Goal: Task Accomplishment & Management: Use online tool/utility

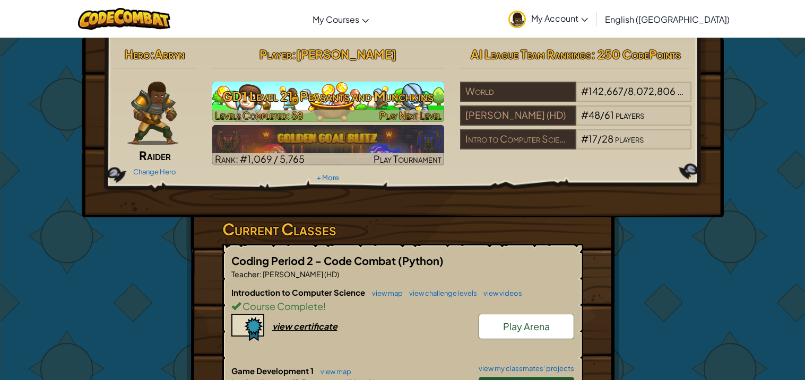
click at [318, 112] on div at bounding box center [328, 116] width 232 height 12
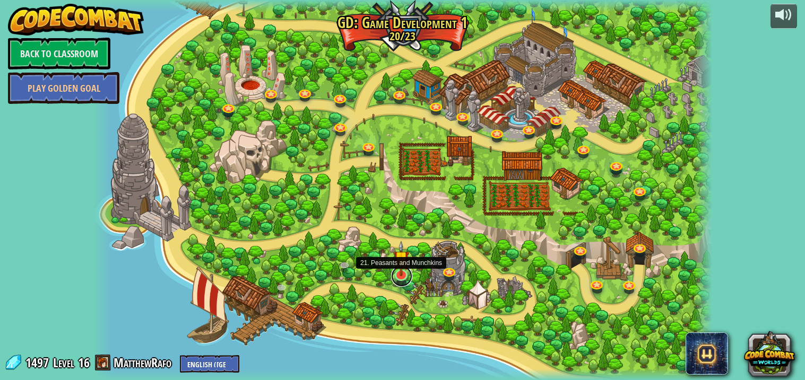
click at [402, 279] on link at bounding box center [401, 276] width 21 height 21
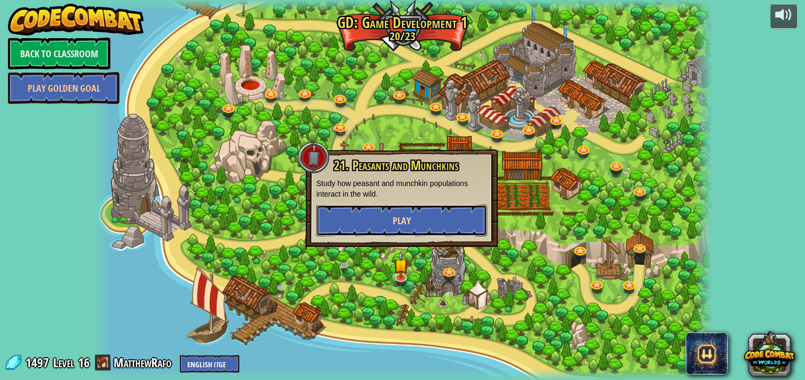
click at [450, 222] on button "Play" at bounding box center [401, 221] width 171 height 32
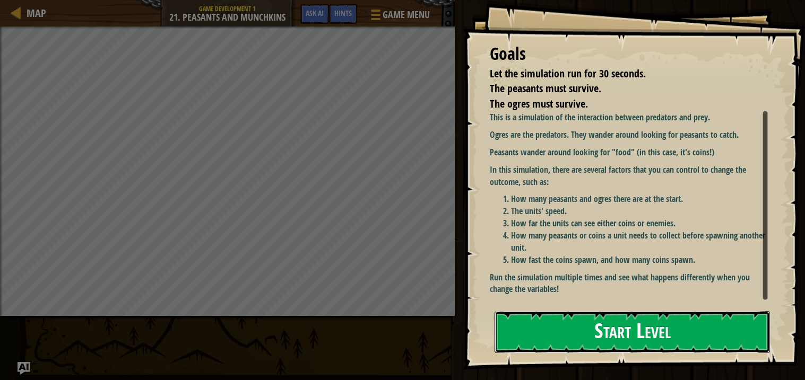
click at [588, 337] on button "Start Level" at bounding box center [631, 332] width 275 height 42
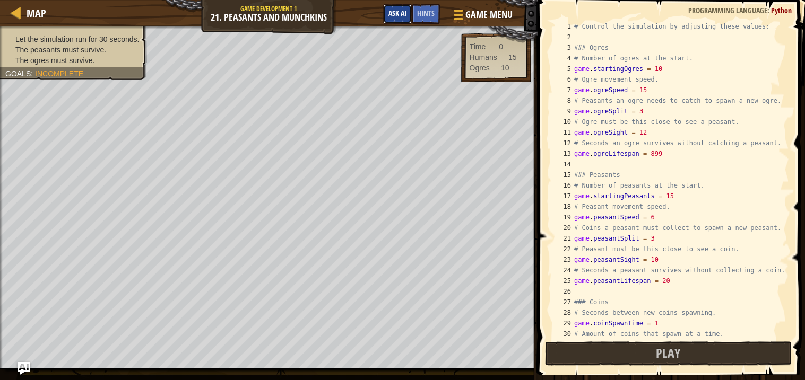
click at [388, 10] on span "Ask AI" at bounding box center [397, 13] width 18 height 10
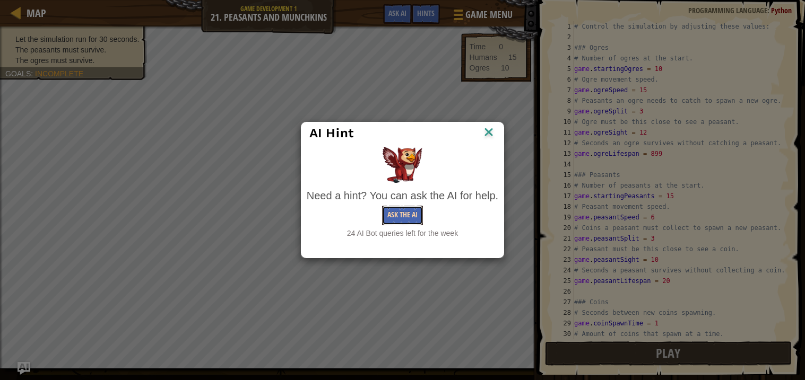
click at [403, 219] on button "Ask the AI" at bounding box center [402, 216] width 41 height 20
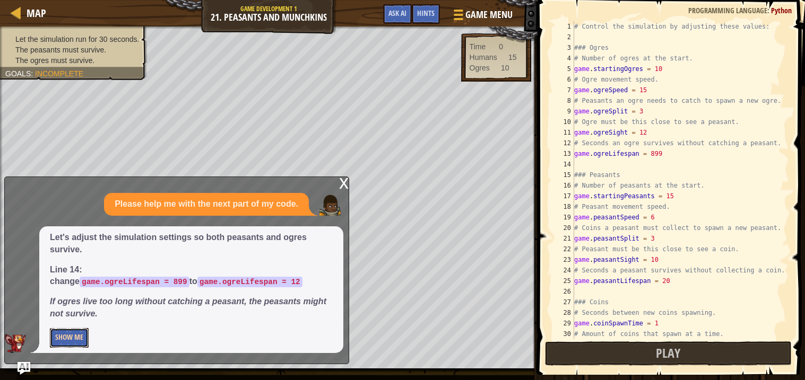
click at [74, 334] on button "Show Me" at bounding box center [69, 338] width 39 height 20
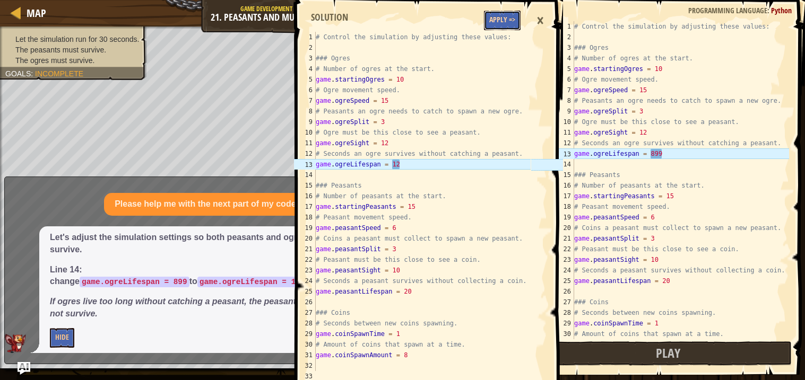
click at [501, 17] on button "Apply =>" at bounding box center [502, 21] width 37 height 20
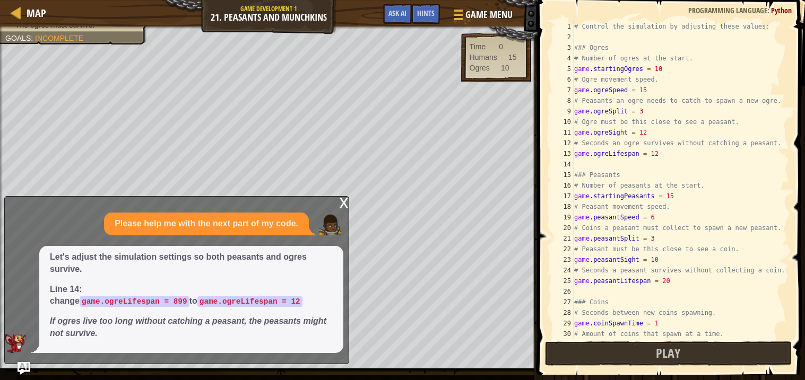
click at [381, 10] on div "Game Menu Done Hints Ask AI" at bounding box center [448, 16] width 141 height 25
click at [393, 19] on button "Ask AI" at bounding box center [397, 14] width 29 height 20
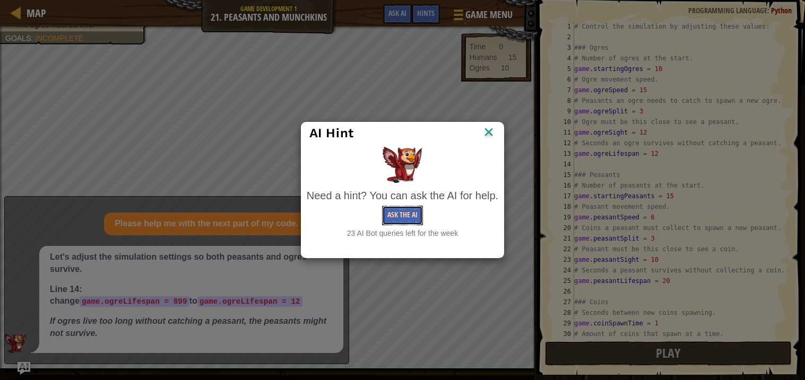
click at [382, 224] on button "Ask the AI" at bounding box center [402, 216] width 41 height 20
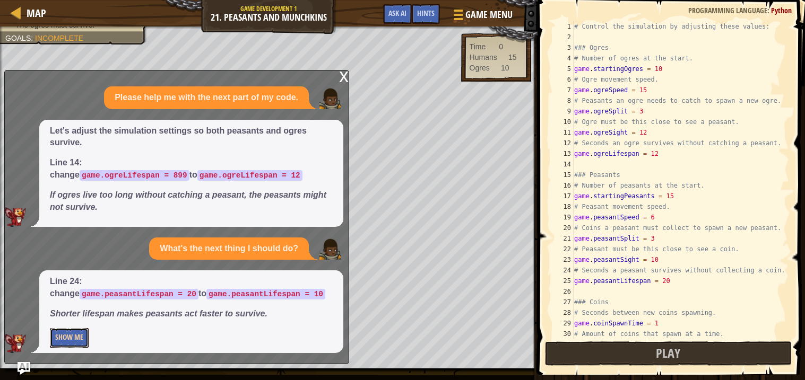
click at [62, 336] on button "Show Me" at bounding box center [69, 338] width 39 height 20
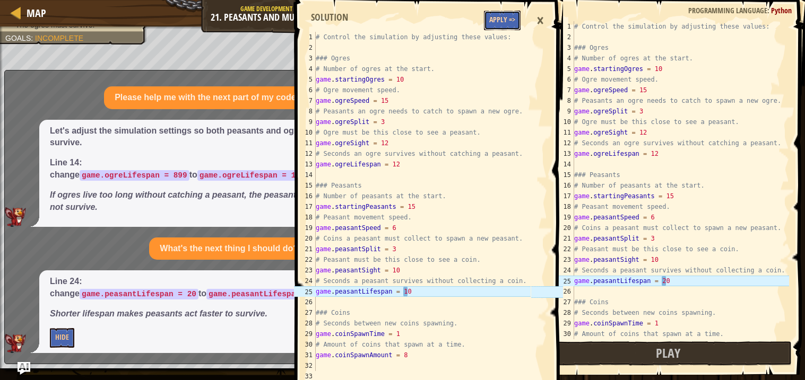
click at [507, 29] on button "Apply =>" at bounding box center [502, 21] width 37 height 20
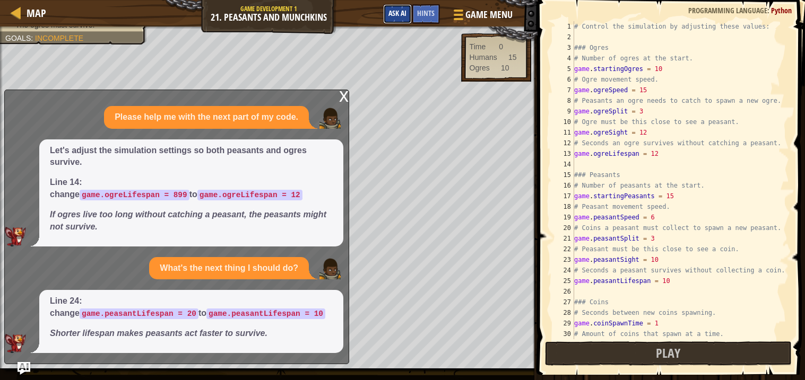
click at [395, 14] on span "Ask AI" at bounding box center [397, 13] width 18 height 10
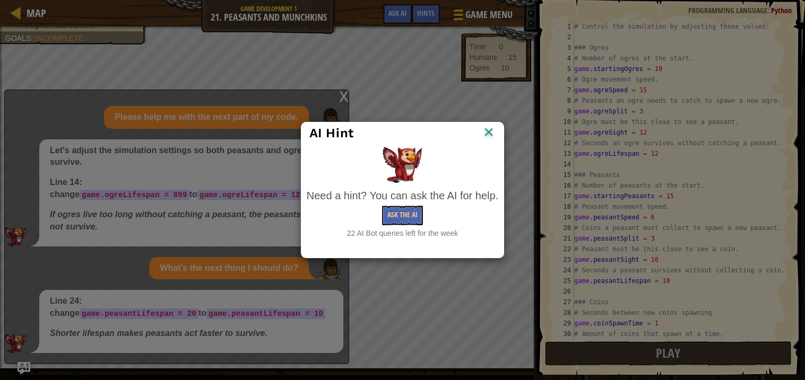
click at [374, 207] on div "Ask the AI" at bounding box center [403, 216] width 192 height 20
click at [403, 214] on button "Ask the AI" at bounding box center [402, 216] width 41 height 20
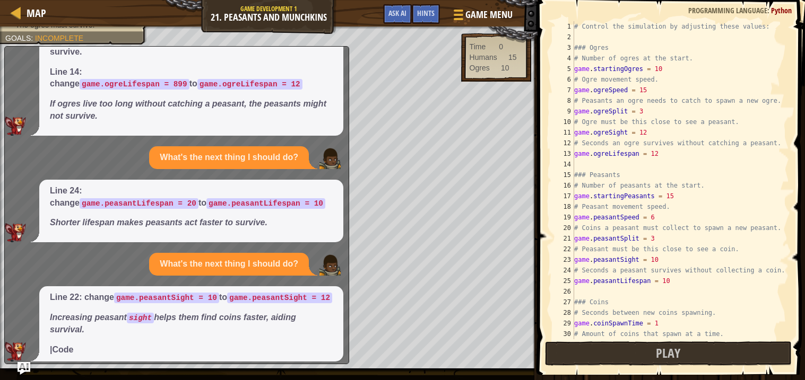
scroll to position [88, 0]
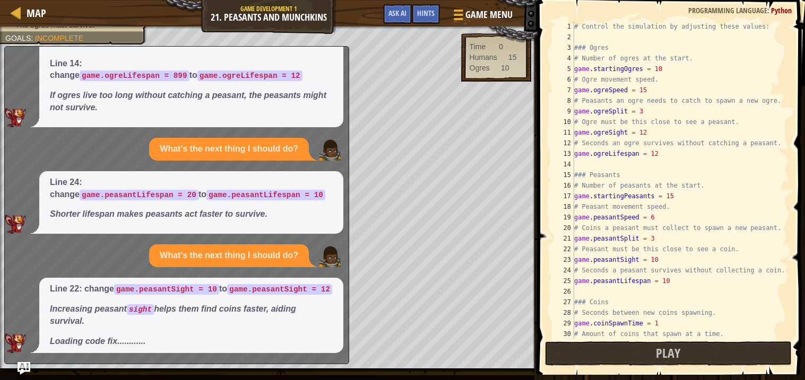
click at [101, 342] on em "Loading code fix............" at bounding box center [97, 341] width 95 height 9
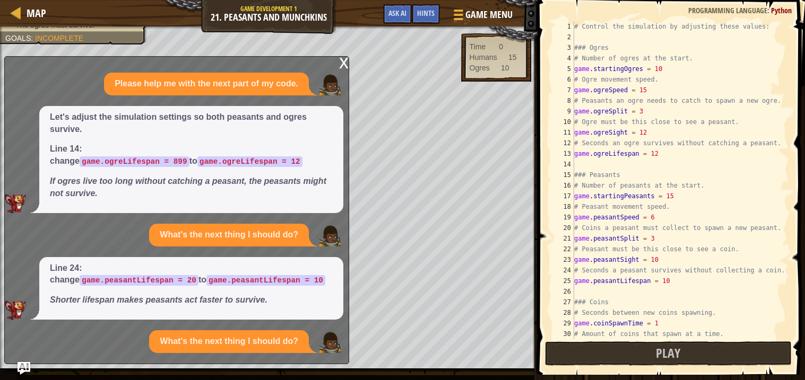
scroll to position [95, 0]
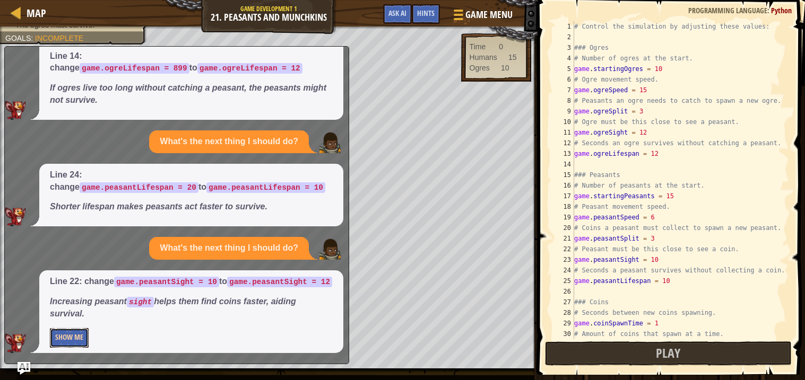
click at [82, 337] on button "Show Me" at bounding box center [69, 338] width 39 height 20
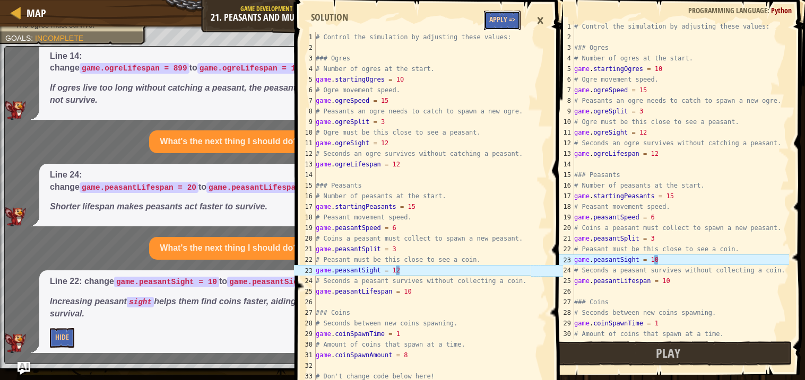
click at [499, 29] on button "Apply =>" at bounding box center [502, 21] width 37 height 20
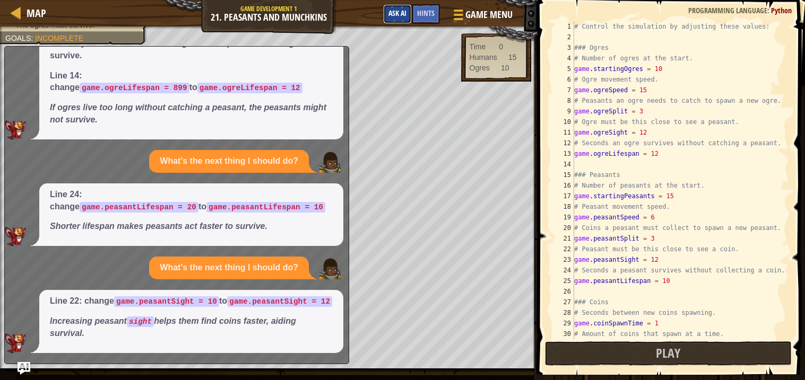
click at [390, 12] on span "Ask AI" at bounding box center [397, 13] width 18 height 10
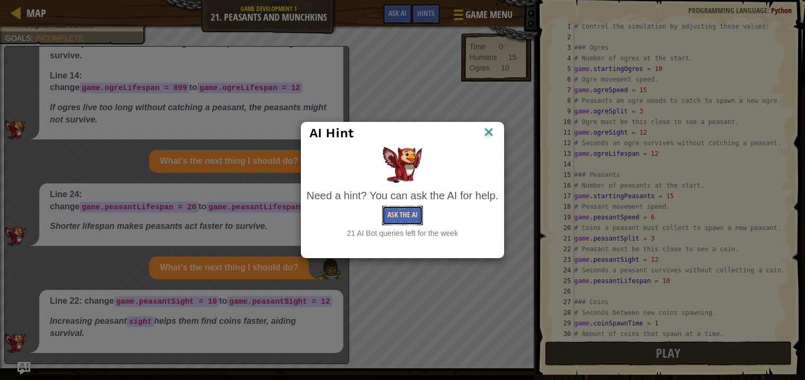
click at [406, 219] on button "Ask the AI" at bounding box center [402, 216] width 41 height 20
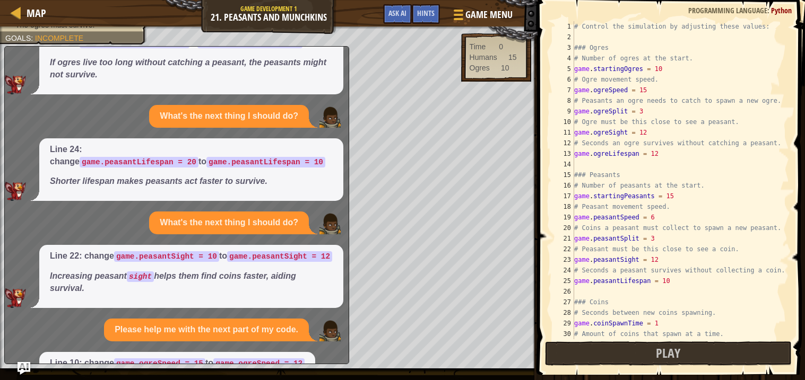
scroll to position [189, 0]
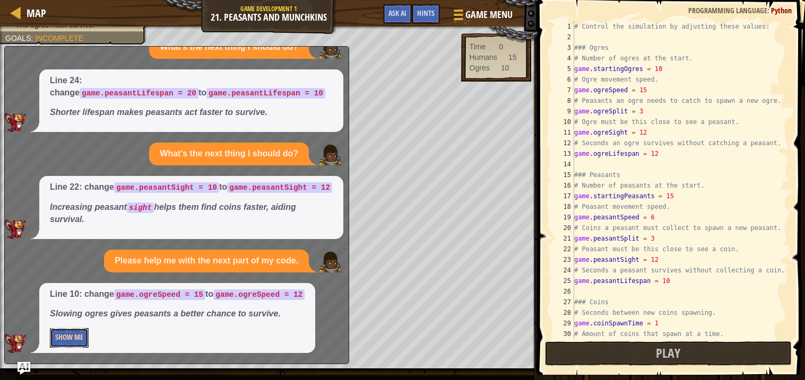
click at [83, 338] on button "Show Me" at bounding box center [69, 338] width 39 height 20
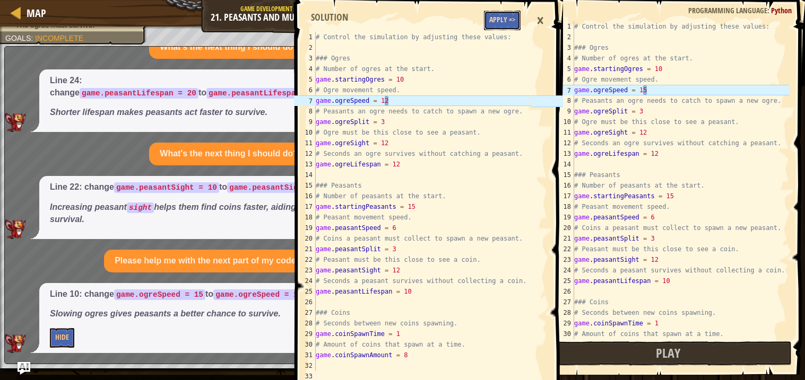
click at [508, 18] on button "Apply =>" at bounding box center [502, 21] width 37 height 20
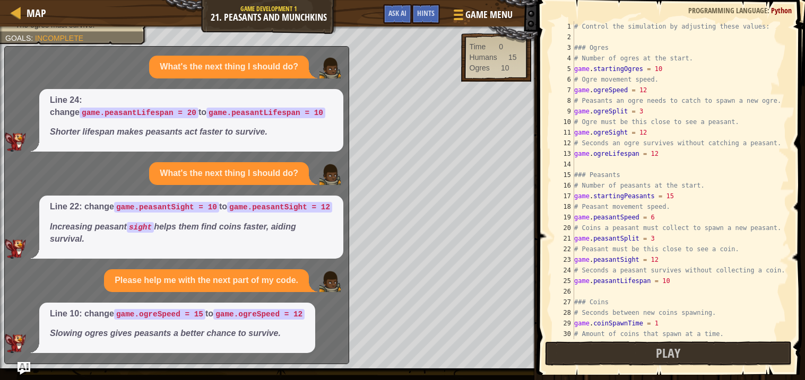
scroll to position [0, 0]
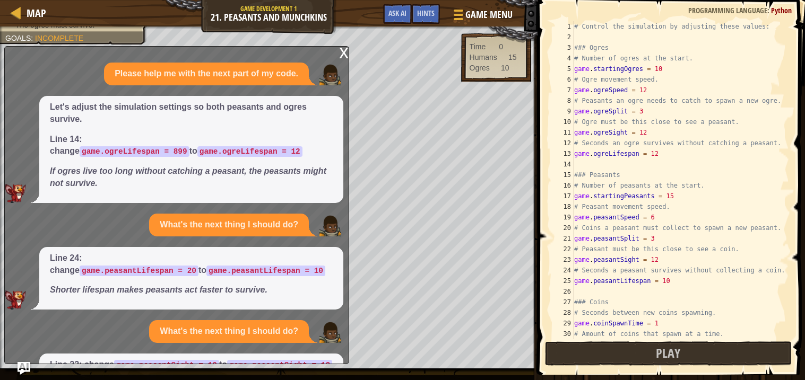
click at [342, 51] on div "x" at bounding box center [344, 52] width 10 height 11
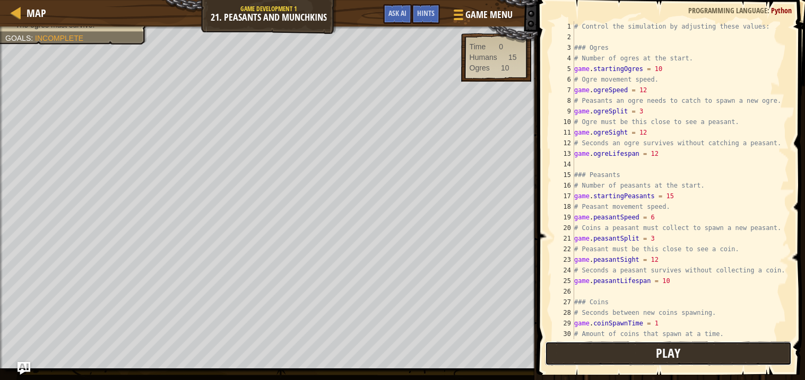
click at [575, 358] on button "Play" at bounding box center [668, 354] width 247 height 24
click at [391, 16] on span "Ask AI" at bounding box center [397, 13] width 18 height 10
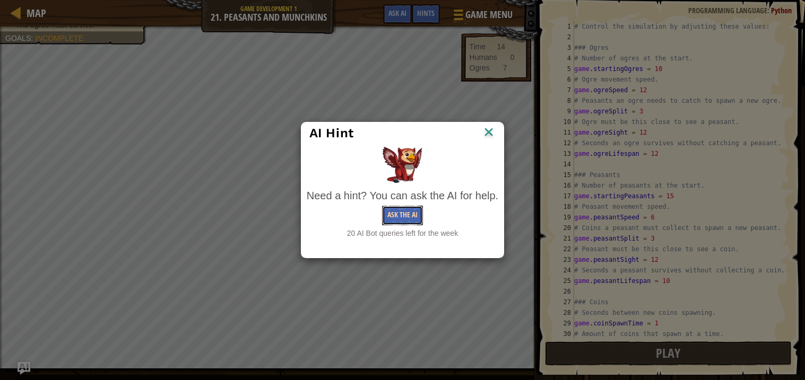
click at [411, 210] on button "Ask the AI" at bounding box center [402, 216] width 41 height 20
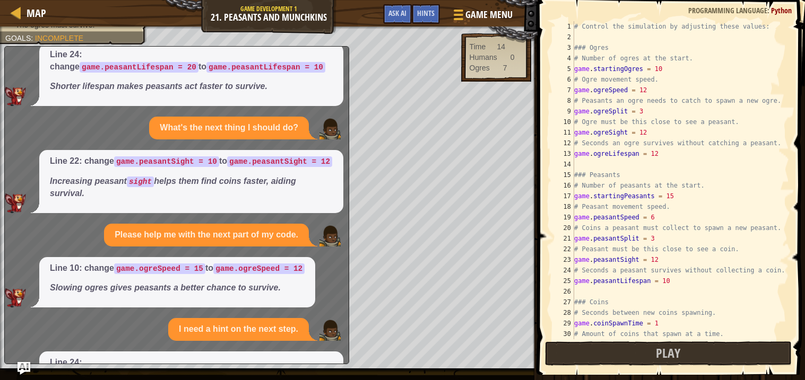
scroll to position [297, 0]
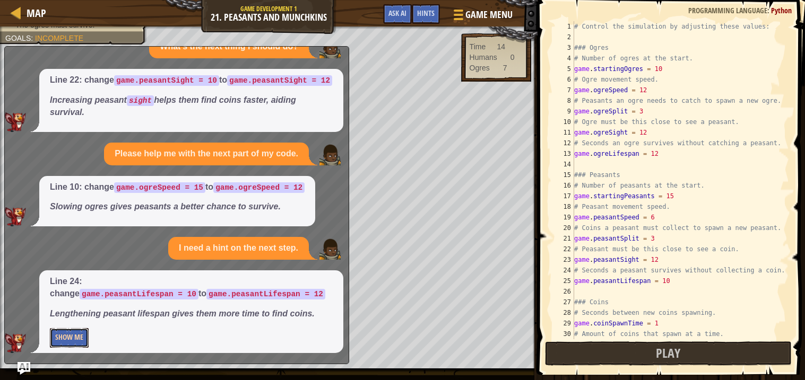
click at [75, 339] on button "Show Me" at bounding box center [69, 338] width 39 height 20
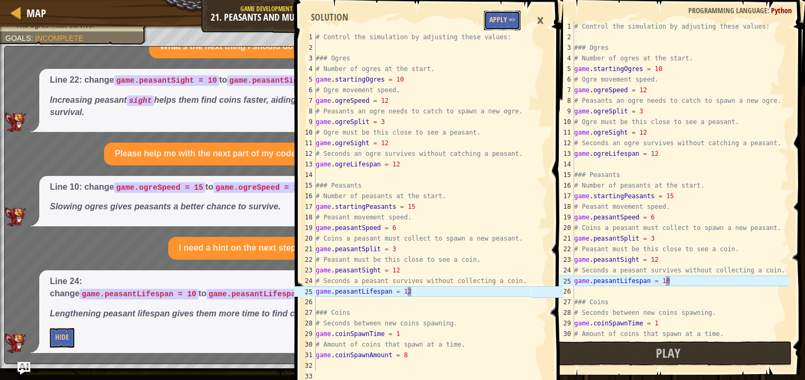
click at [509, 23] on button "Apply =>" at bounding box center [502, 21] width 37 height 20
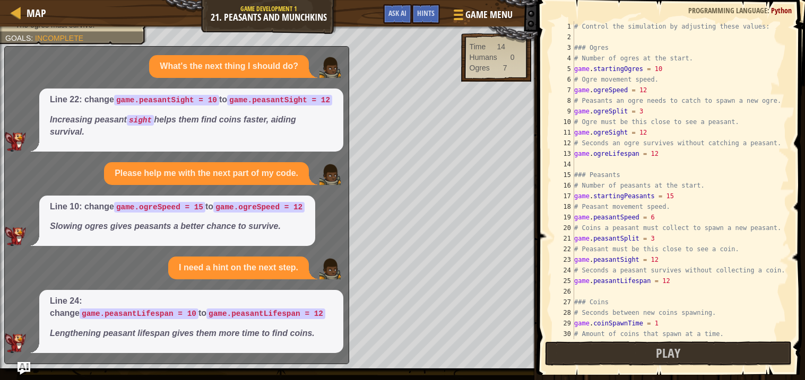
scroll to position [277, 0]
click at [400, 6] on button "Ask AI" at bounding box center [397, 14] width 29 height 20
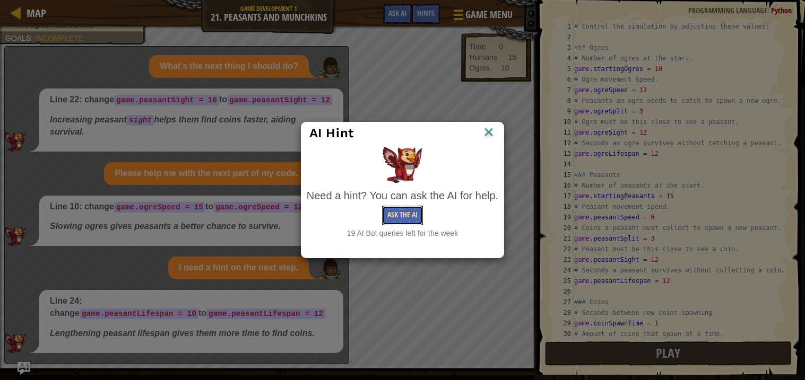
click at [405, 217] on button "Ask the AI" at bounding box center [402, 216] width 41 height 20
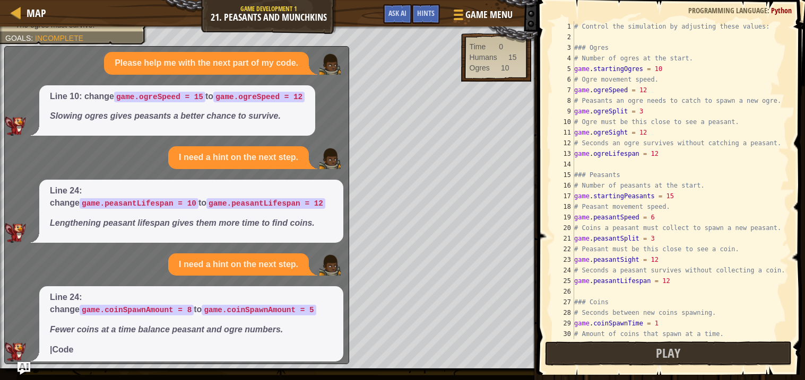
scroll to position [396, 0]
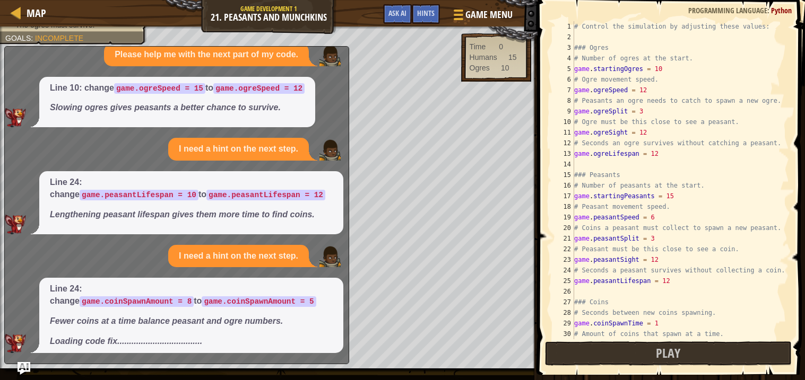
click at [88, 340] on em "Loading code fix...................................." at bounding box center [126, 341] width 152 height 9
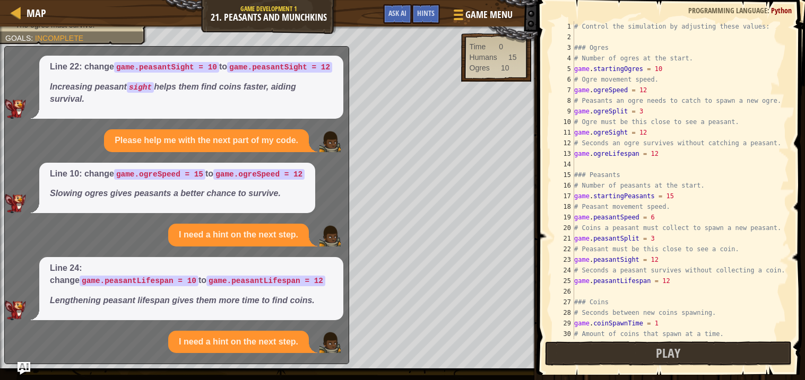
scroll to position [403, 0]
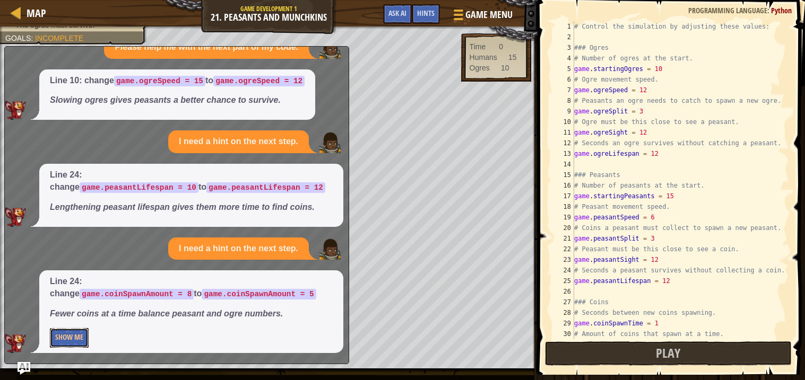
click at [88, 340] on button "Show Me" at bounding box center [69, 338] width 39 height 20
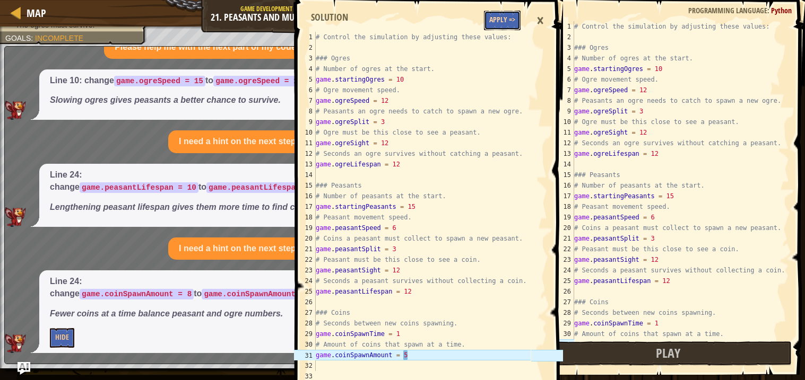
click at [488, 11] on button "Apply =>" at bounding box center [502, 21] width 37 height 20
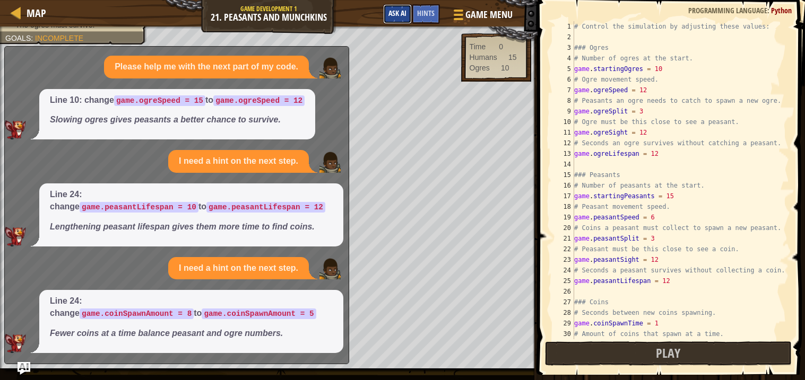
click at [404, 18] on button "Ask AI" at bounding box center [397, 14] width 29 height 20
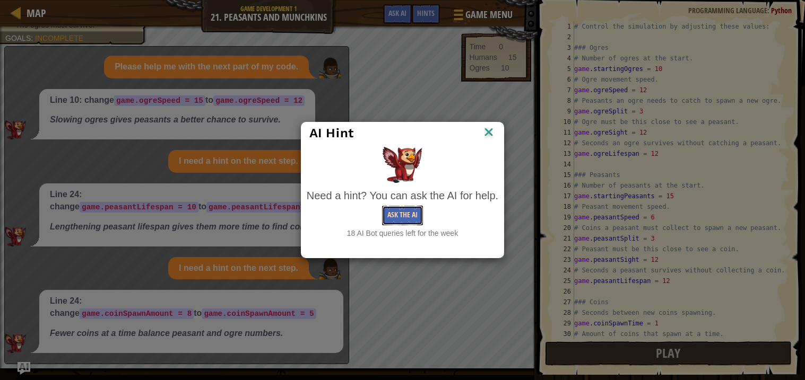
click at [405, 215] on button "Ask the AI" at bounding box center [402, 216] width 41 height 20
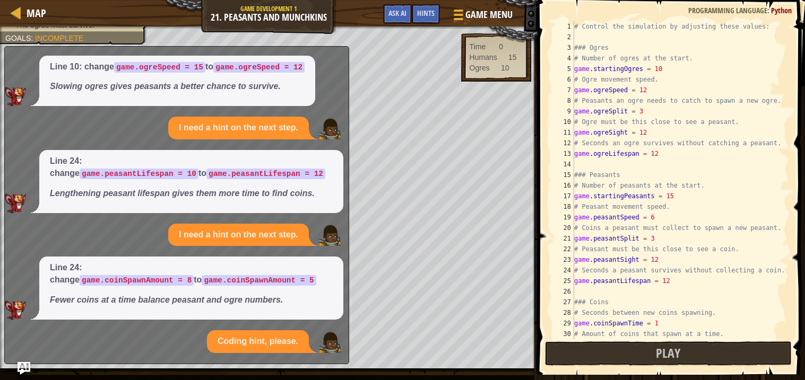
scroll to position [542, 0]
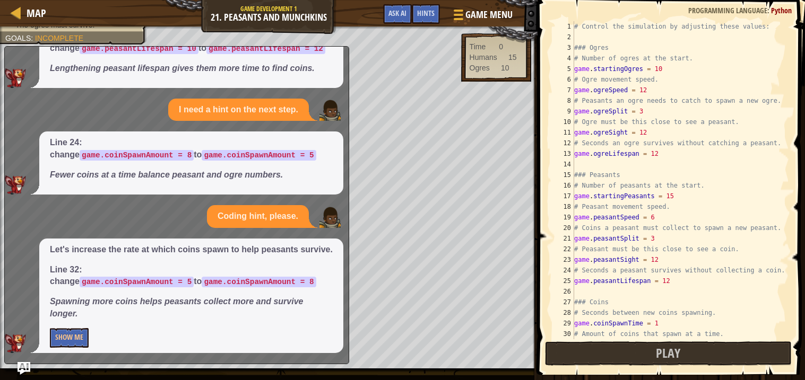
click at [31, 338] on div "Let's increase the rate at which coins spawn to help peasants survive. Line 32:…" at bounding box center [174, 296] width 338 height 115
click at [63, 337] on button "Show Me" at bounding box center [69, 338] width 39 height 20
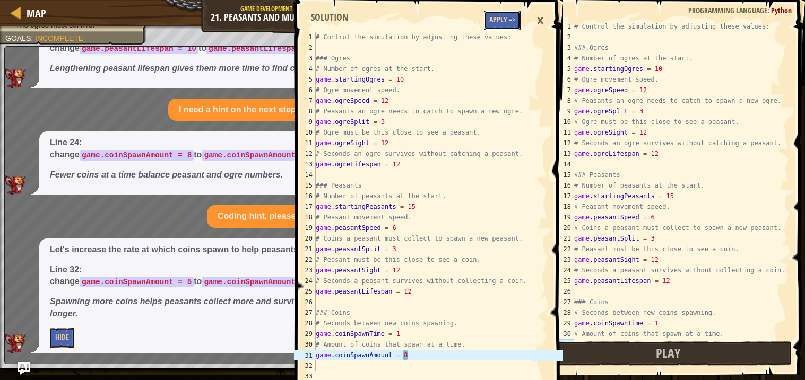
click at [501, 27] on button "Apply =>" at bounding box center [502, 21] width 37 height 20
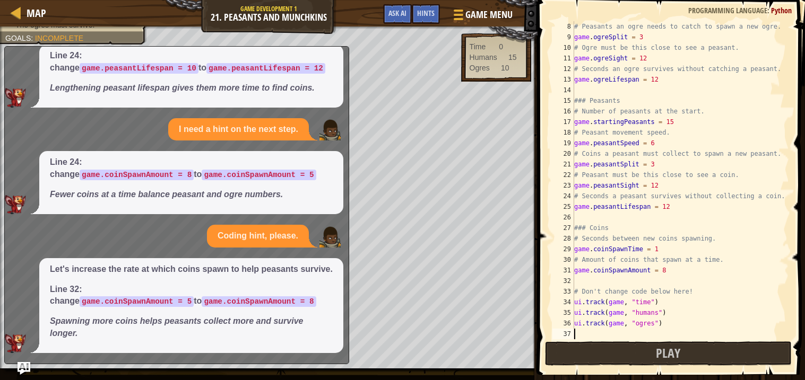
scroll to position [0, 0]
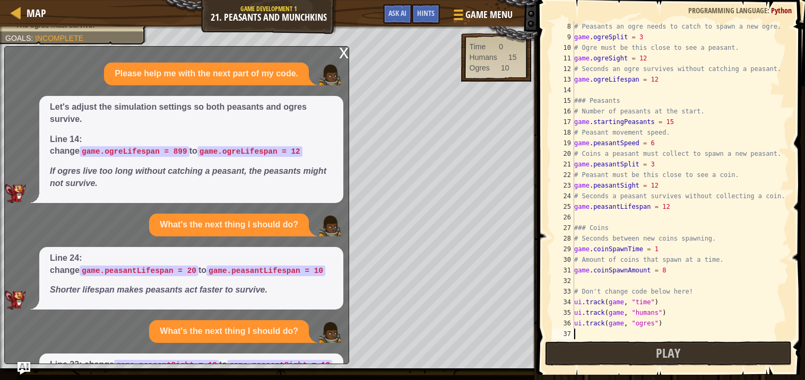
click at [343, 48] on div "x" at bounding box center [344, 52] width 10 height 11
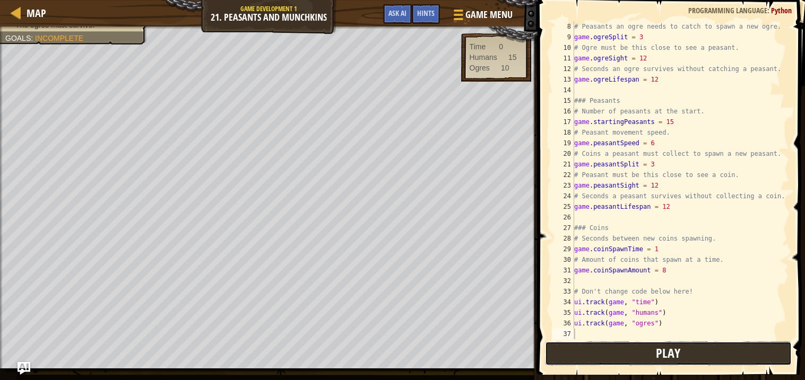
click at [619, 357] on button "Play" at bounding box center [668, 354] width 247 height 24
click at [391, 16] on span "Ask AI" at bounding box center [397, 13] width 18 height 10
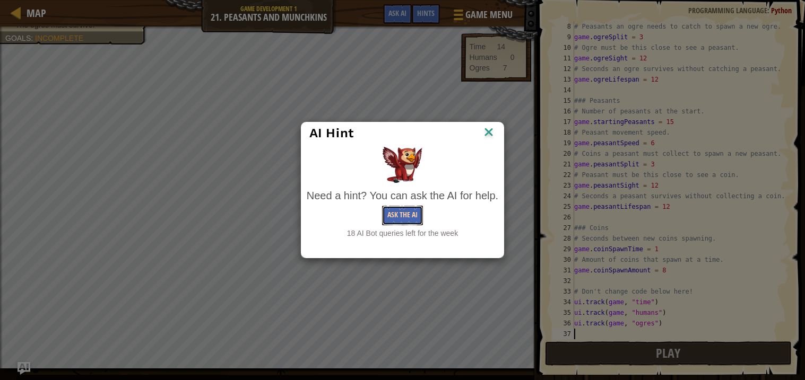
click at [392, 210] on button "Ask the AI" at bounding box center [402, 216] width 41 height 20
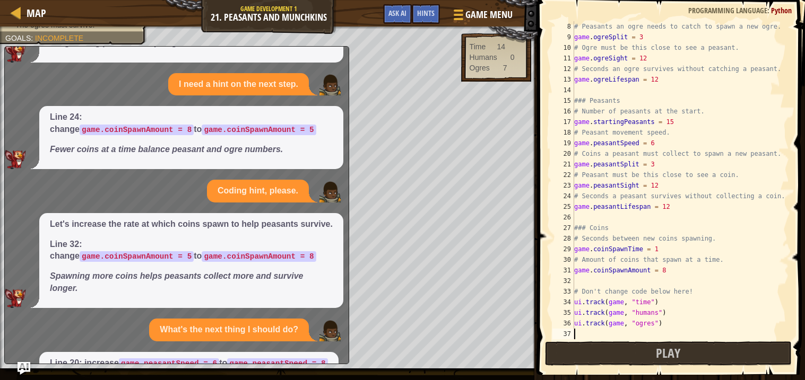
scroll to position [649, 0]
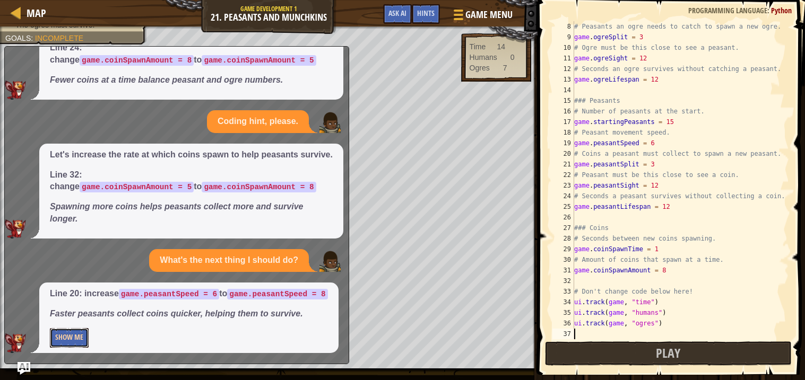
click at [82, 338] on button "Show Me" at bounding box center [69, 338] width 39 height 20
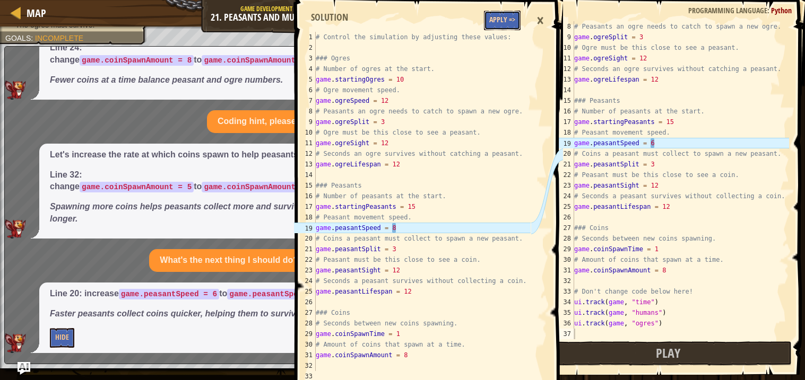
click at [503, 25] on button "Apply =>" at bounding box center [502, 21] width 37 height 20
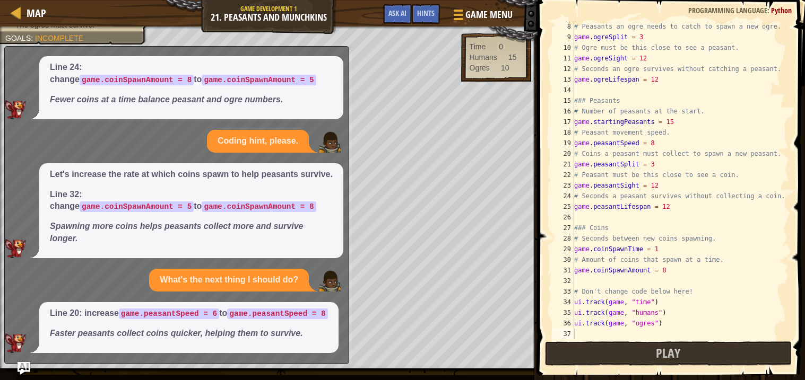
click at [673, 251] on div "# Peasants an ogre needs to catch to spawn a new ogre. game . ogreSplit = 3 # O…" at bounding box center [680, 191] width 217 height 340
click at [678, 273] on div "# Peasants an ogre needs to catch to spawn a new ogre. game . ogreSplit = 3 # O…" at bounding box center [680, 191] width 217 height 340
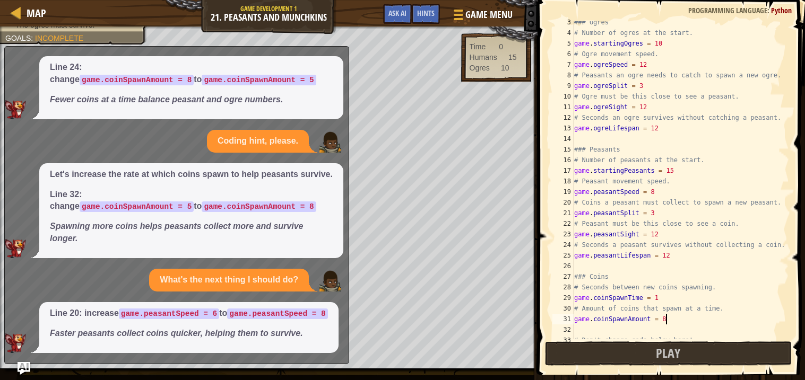
scroll to position [13, 0]
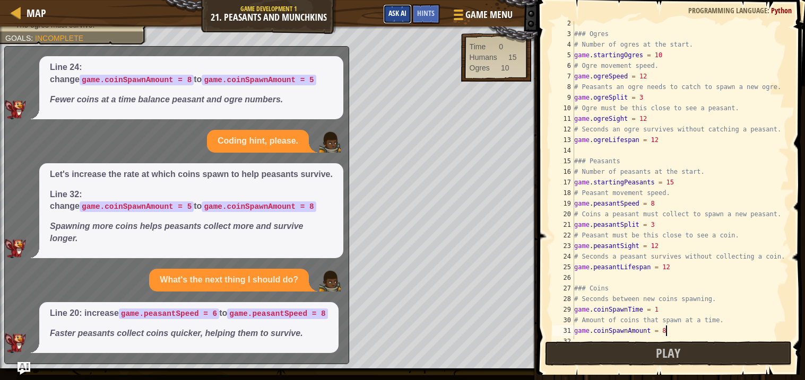
click at [393, 18] on button "Ask AI" at bounding box center [397, 14] width 29 height 20
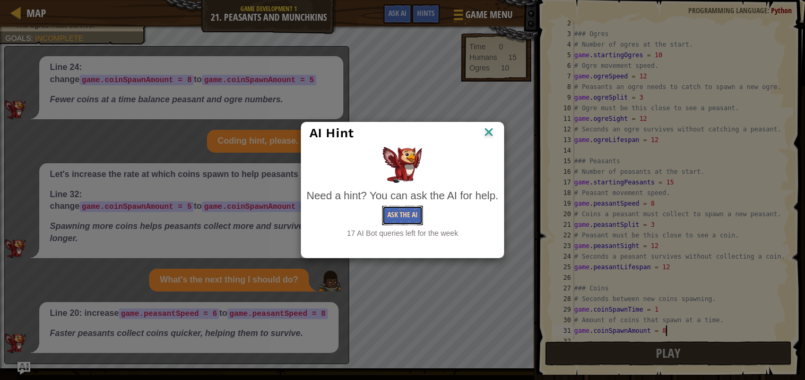
click at [405, 220] on button "Ask the AI" at bounding box center [402, 216] width 41 height 20
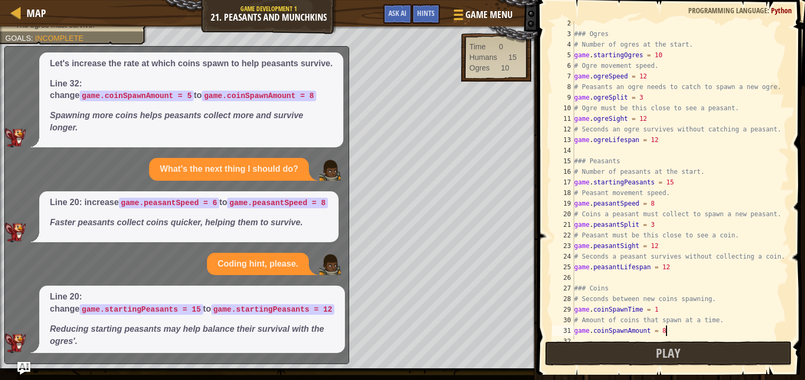
scroll to position [761, 0]
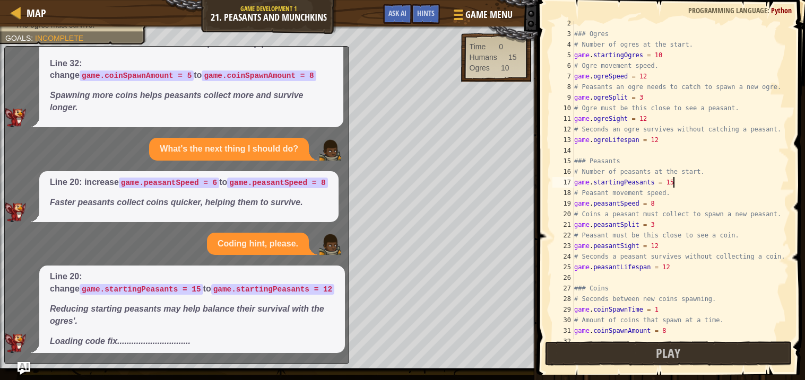
click at [673, 182] on div "### Ogres # Number of ogres at the start. game . startingOgres = 10 # Ogre move…" at bounding box center [680, 188] width 217 height 340
click at [397, 7] on button "Ask AI" at bounding box center [397, 14] width 29 height 20
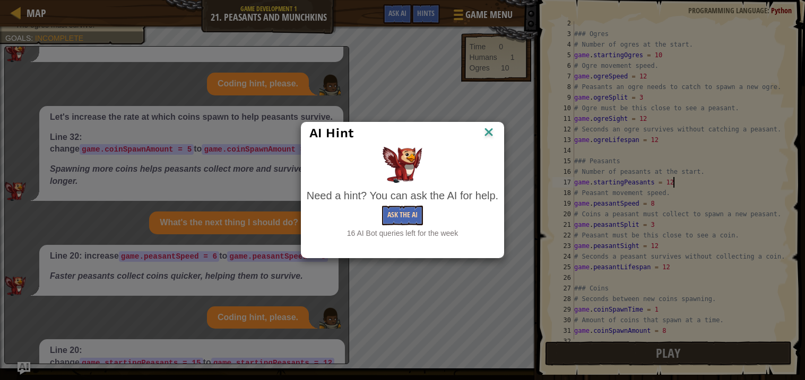
scroll to position [768, 0]
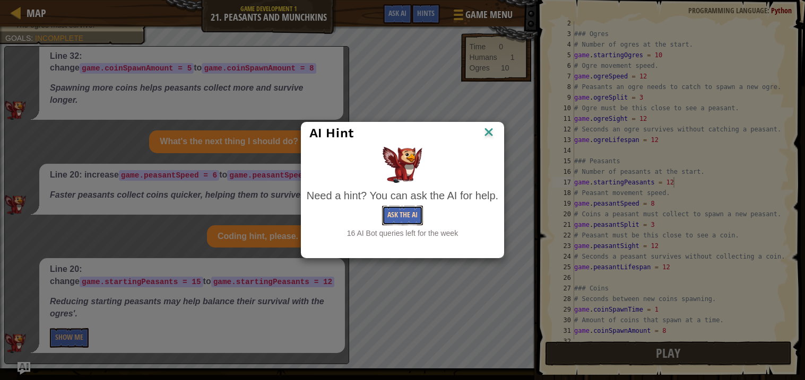
click at [411, 219] on button "Ask the AI" at bounding box center [402, 216] width 41 height 20
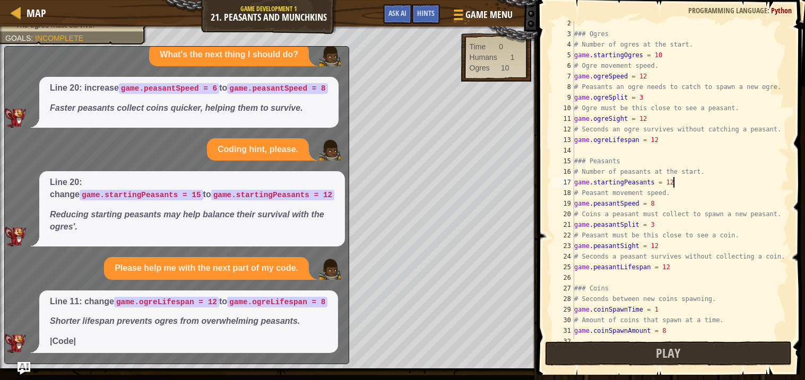
scroll to position [867, 0]
click at [671, 144] on div "### Ogres # Number of ogres at the start. game . startingOgres = 10 # Ogre move…" at bounding box center [680, 188] width 217 height 340
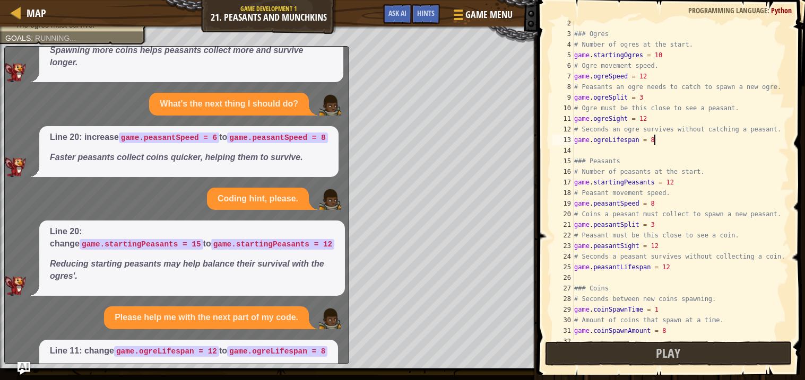
scroll to position [875, 0]
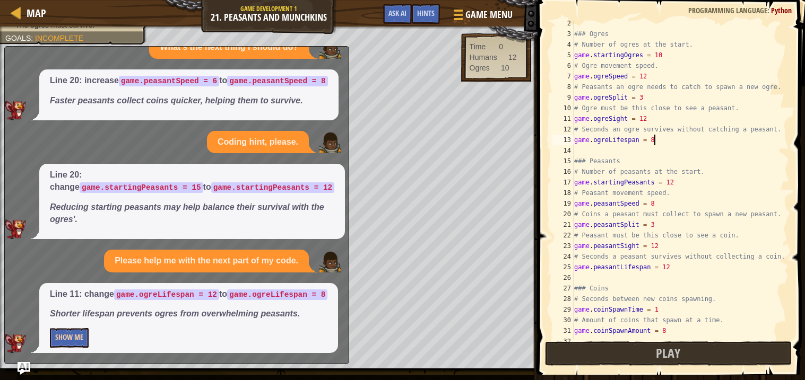
type textarea "game.ogreLifespan = 8"
click at [63, 342] on button "Show Me" at bounding box center [69, 338] width 39 height 20
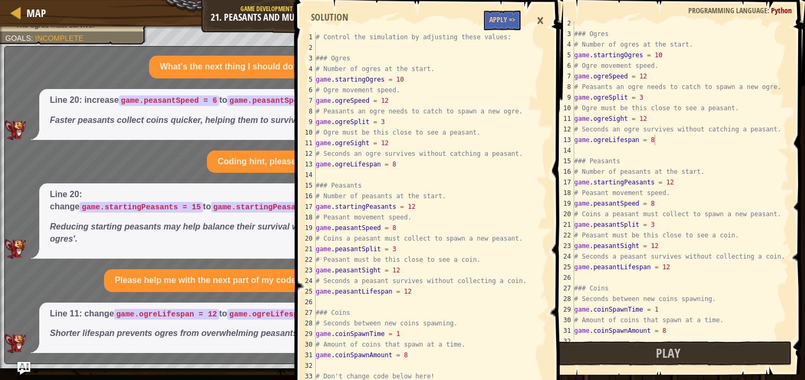
scroll to position [856, 0]
click at [502, 22] on button "Apply =>" at bounding box center [502, 21] width 37 height 20
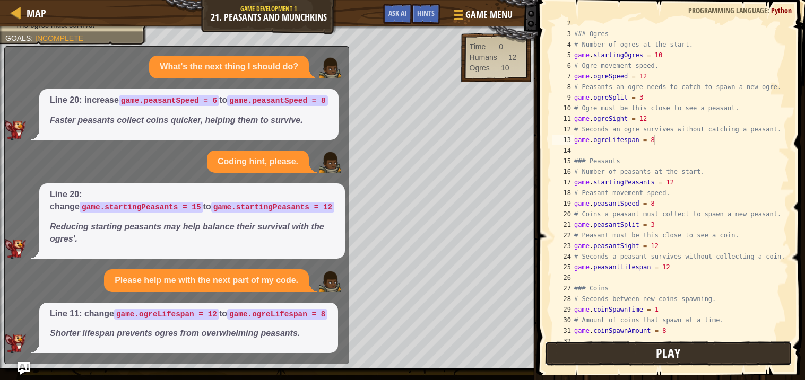
click at [577, 351] on button "Play" at bounding box center [668, 354] width 247 height 24
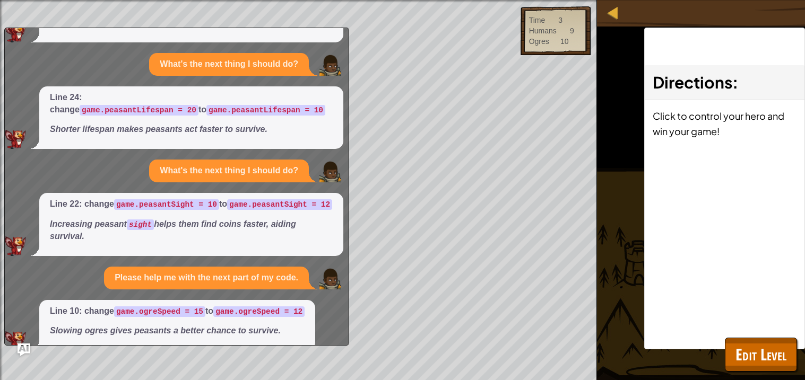
scroll to position [0, 0]
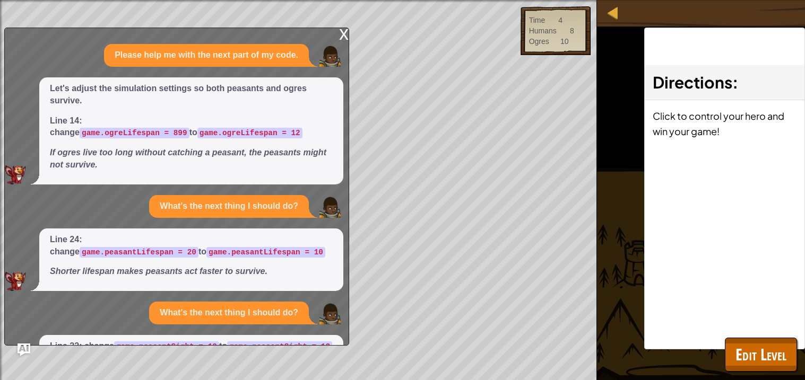
click at [344, 32] on div "x" at bounding box center [344, 33] width 10 height 11
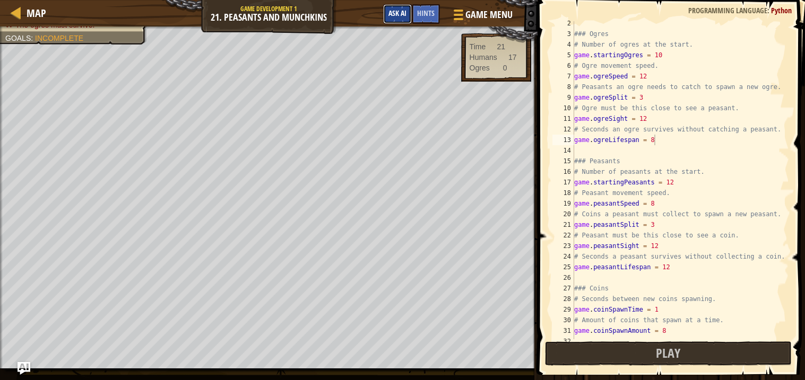
click at [401, 21] on button "Ask AI" at bounding box center [397, 14] width 29 height 20
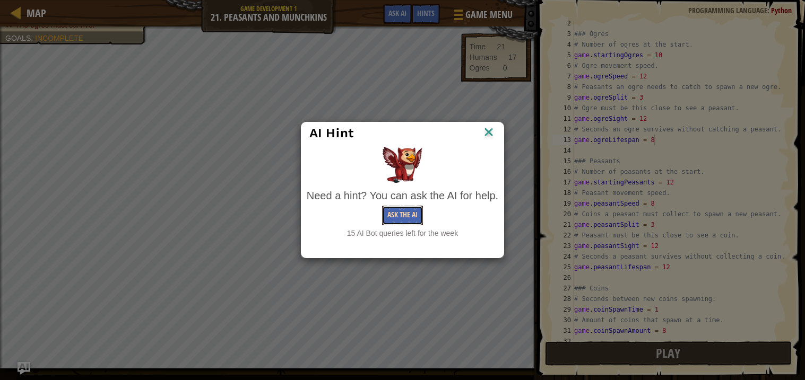
click at [408, 229] on div "Need a hint? You can ask the AI for help. Ask the AI 15 AI Bot queries left for…" at bounding box center [403, 213] width 192 height 51
click at [403, 215] on button "Ask the AI" at bounding box center [402, 216] width 41 height 20
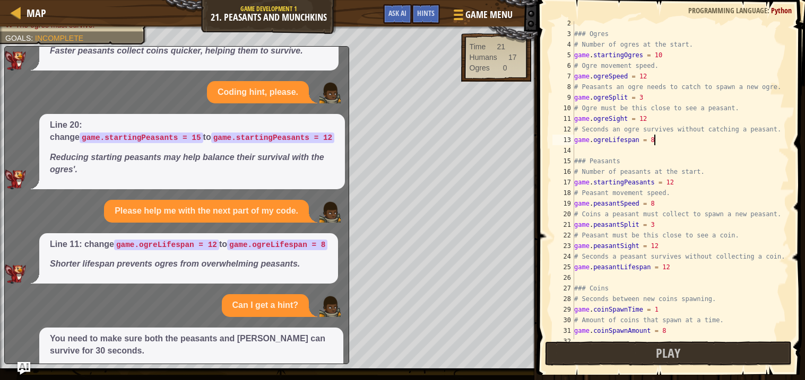
scroll to position [1026, 0]
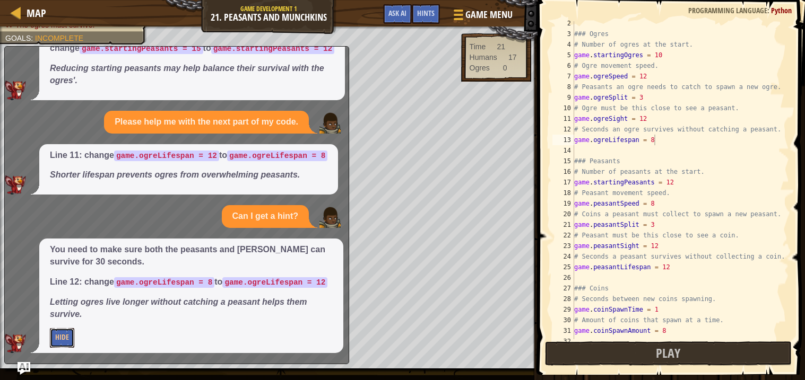
drag, startPoint x: 72, startPoint y: 341, endPoint x: 203, endPoint y: 245, distance: 162.8
click at [203, 245] on div "You need to make sure both the peasants and [PERSON_NAME] can survive for 30 se…" at bounding box center [191, 296] width 304 height 115
click at [673, 145] on div "### Ogres # Number of ogres at the start. game . startingOgres = 10 # Ogre move…" at bounding box center [680, 188] width 217 height 340
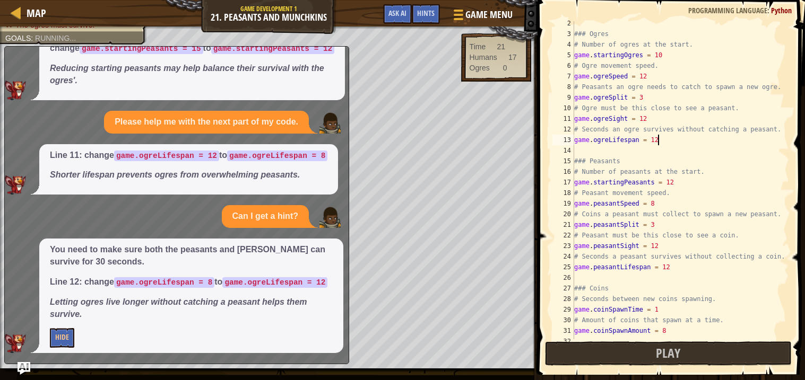
scroll to position [4, 6]
click at [65, 335] on button "Hide" at bounding box center [62, 338] width 24 height 20
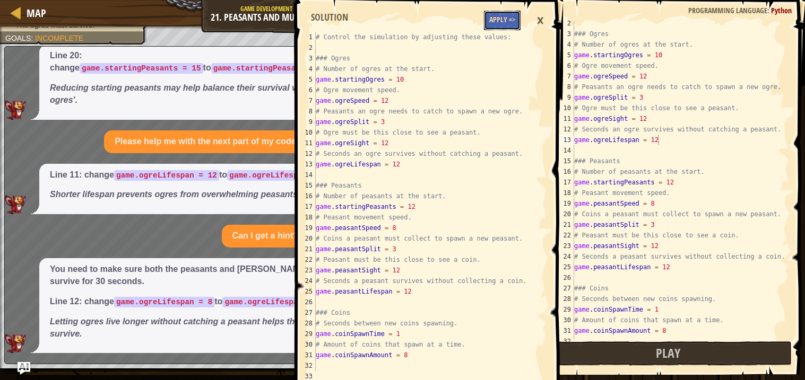
click at [508, 11] on button "Apply =>" at bounding box center [502, 21] width 37 height 20
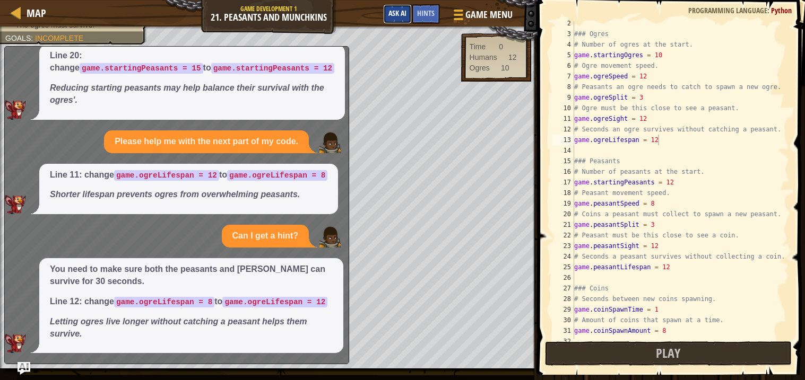
click at [393, 11] on span "Ask AI" at bounding box center [397, 13] width 18 height 10
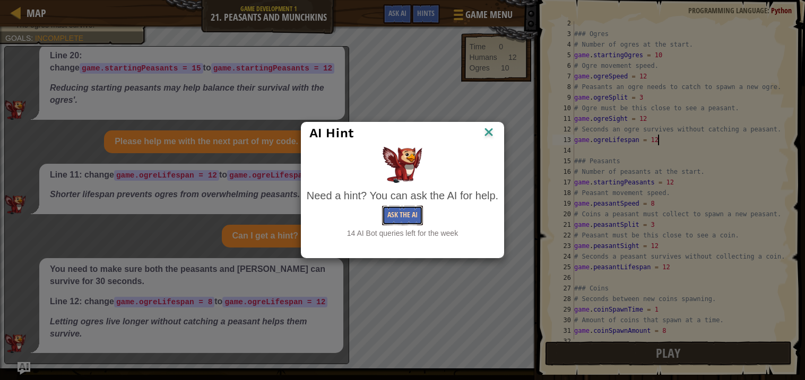
click at [399, 220] on button "Ask the AI" at bounding box center [402, 216] width 41 height 20
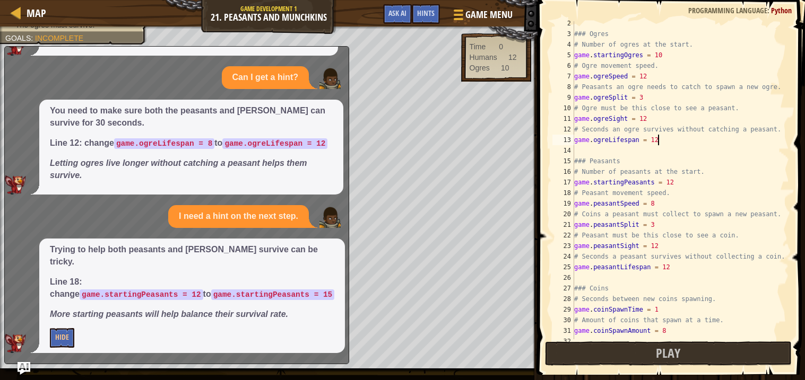
scroll to position [1153, 0]
click at [62, 337] on button "Hide" at bounding box center [62, 338] width 24 height 20
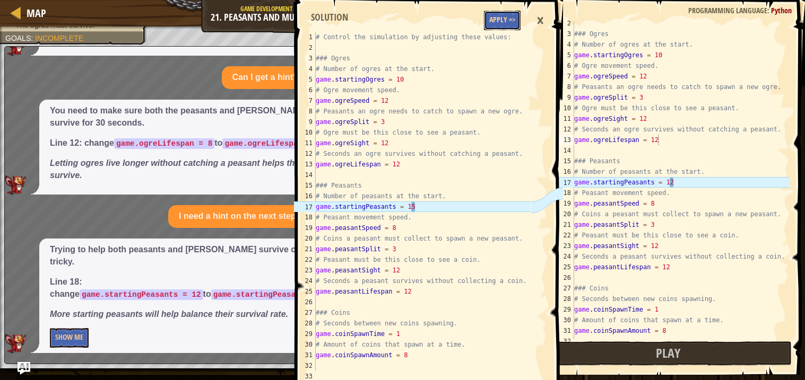
click at [495, 24] on button "Apply =>" at bounding box center [502, 21] width 37 height 20
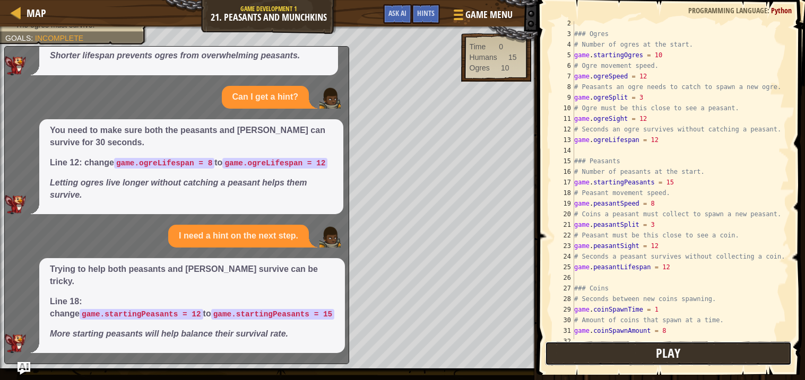
click at [563, 353] on button "Play" at bounding box center [668, 354] width 247 height 24
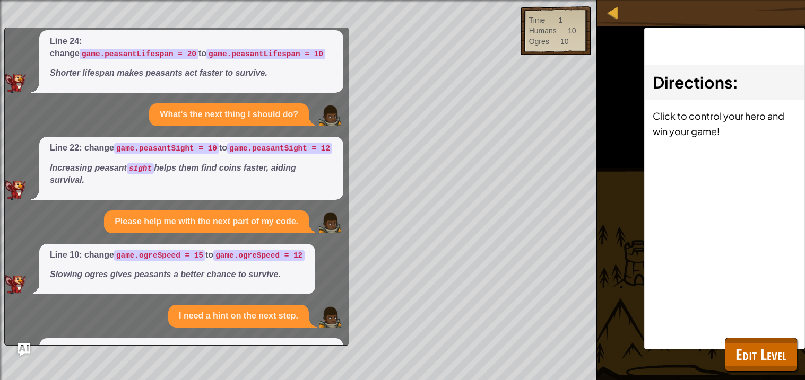
scroll to position [0, 0]
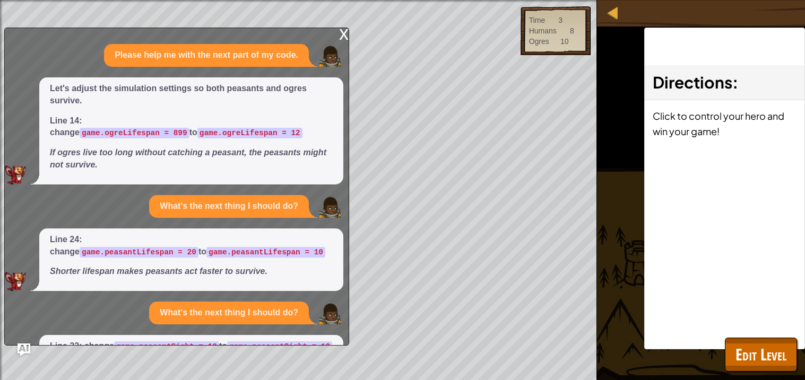
click at [344, 31] on div "x" at bounding box center [344, 33] width 10 height 11
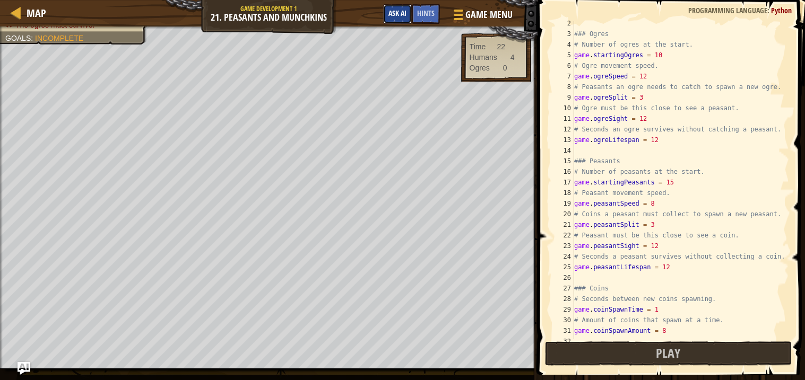
click at [390, 11] on span "Ask AI" at bounding box center [397, 13] width 18 height 10
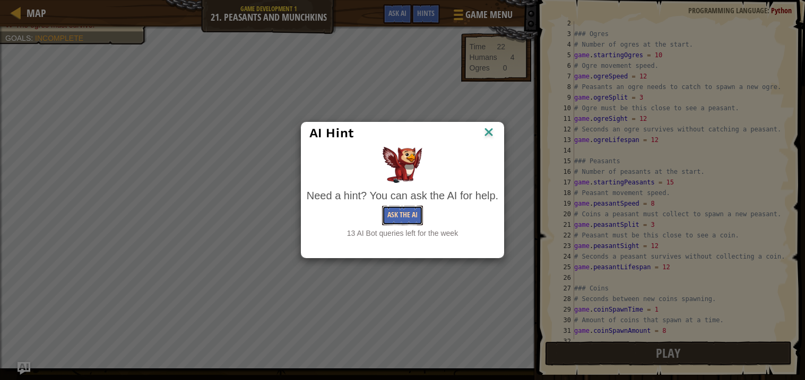
click at [396, 220] on button "Ask the AI" at bounding box center [402, 216] width 41 height 20
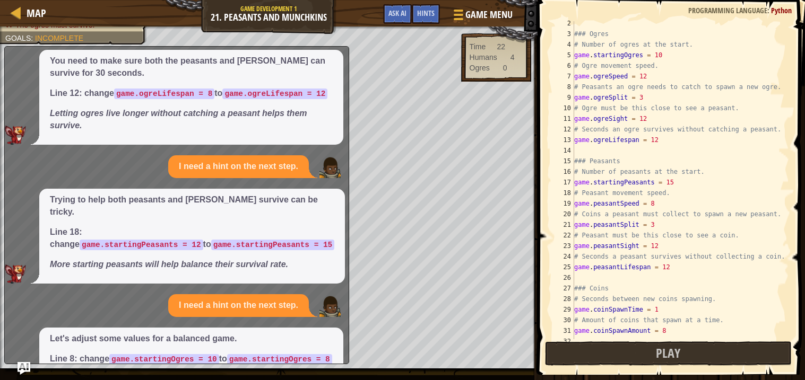
scroll to position [1292, 0]
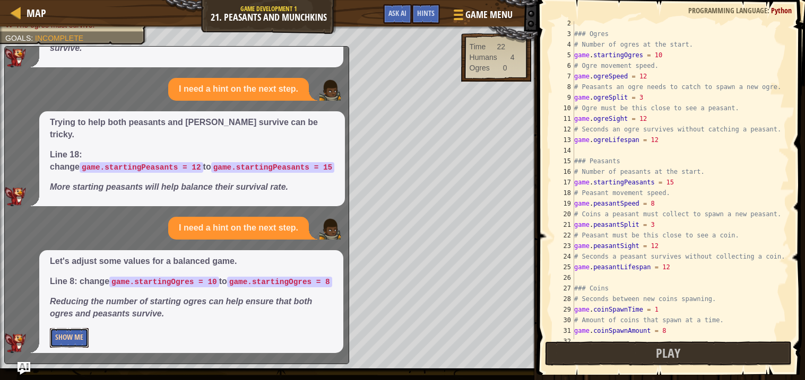
click at [74, 334] on button "Show Me" at bounding box center [69, 338] width 39 height 20
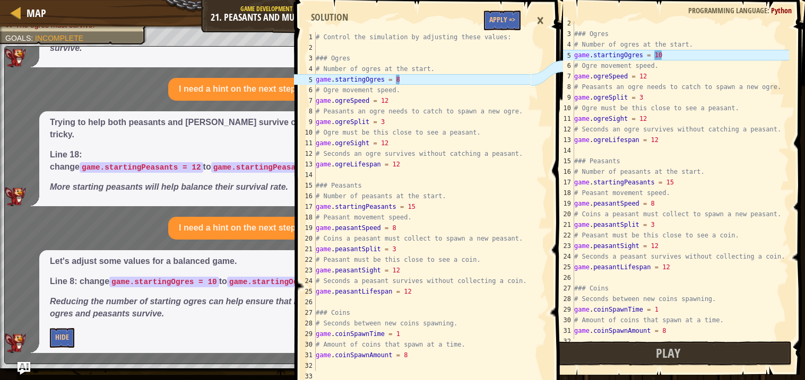
click at [661, 55] on div "### Ogres # Number of ogres at the start. game . startingOgres = 10 # Ogre move…" at bounding box center [680, 188] width 217 height 340
click at [513, 16] on button "Apply =>" at bounding box center [502, 21] width 37 height 20
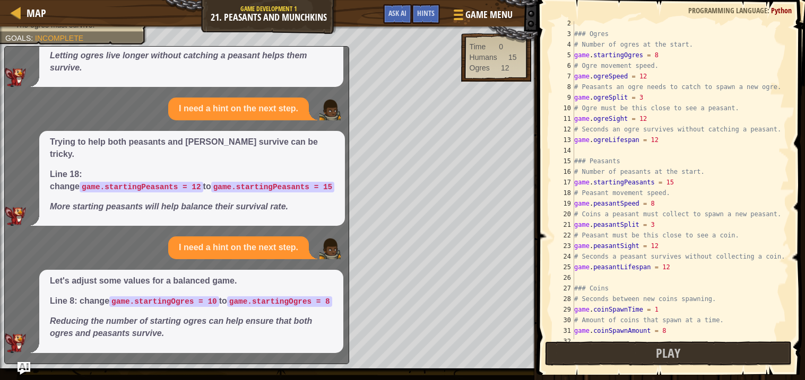
scroll to position [1273, 0]
click at [688, 59] on div "### Ogres # Number of ogres at the start. game . startingOgres = 8 # Ogre movem…" at bounding box center [680, 188] width 217 height 340
click at [647, 350] on button "Play" at bounding box center [668, 354] width 247 height 24
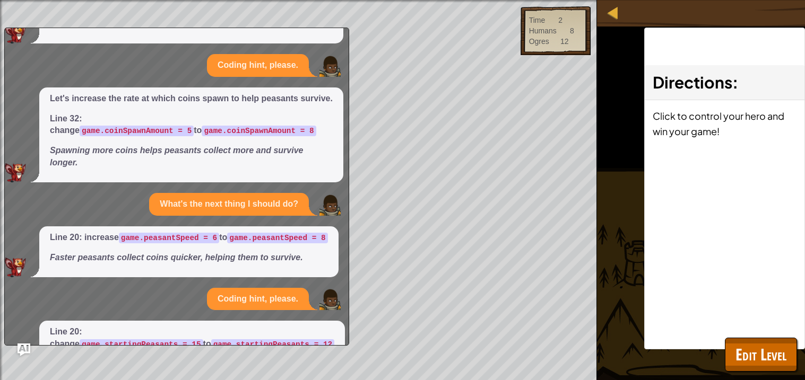
scroll to position [0, 0]
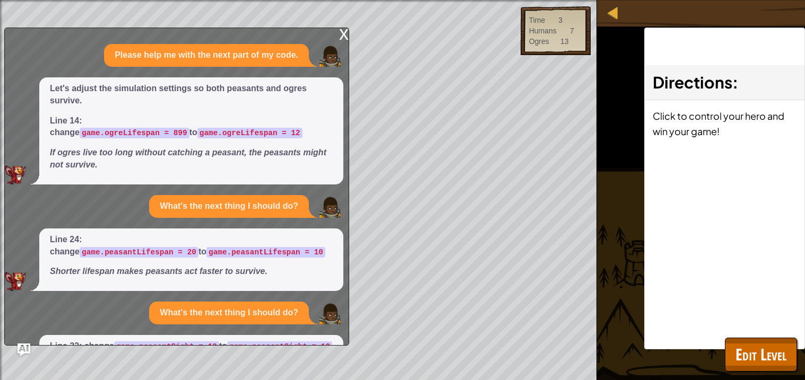
click at [344, 39] on div "x" at bounding box center [344, 33] width 10 height 11
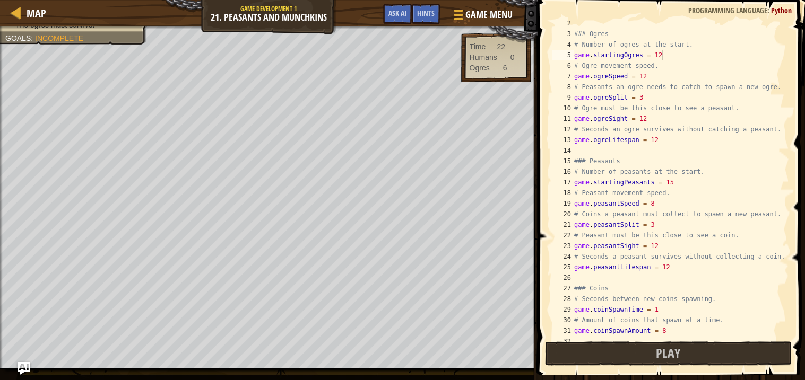
click at [686, 185] on div "### Ogres # Number of ogres at the start. game . startingOgres = 12 # Ogre move…" at bounding box center [680, 188] width 217 height 340
type textarea "game.startingPeasants = 19"
click at [660, 350] on span "Play" at bounding box center [668, 353] width 24 height 17
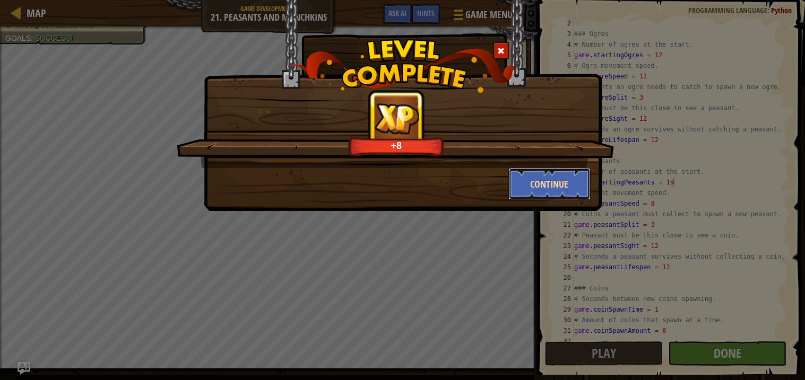
click at [555, 184] on button "Continue" at bounding box center [549, 184] width 82 height 32
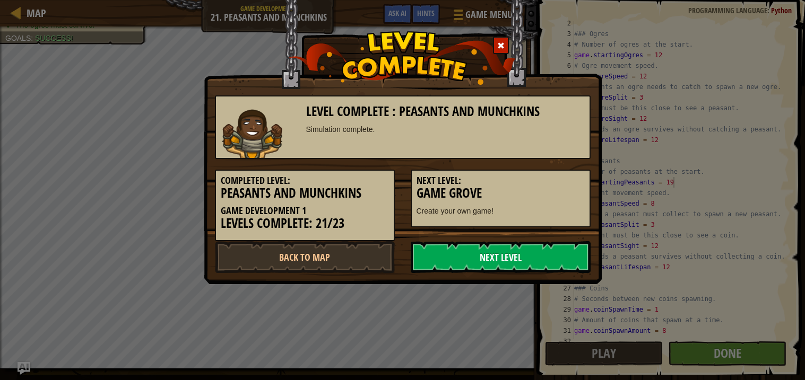
click at [508, 247] on link "Next Level" at bounding box center [501, 257] width 180 height 32
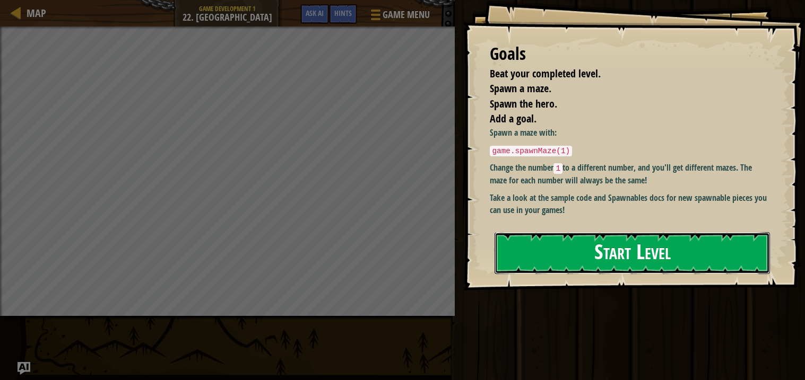
click at [581, 256] on button "Start Level" at bounding box center [631, 253] width 275 height 42
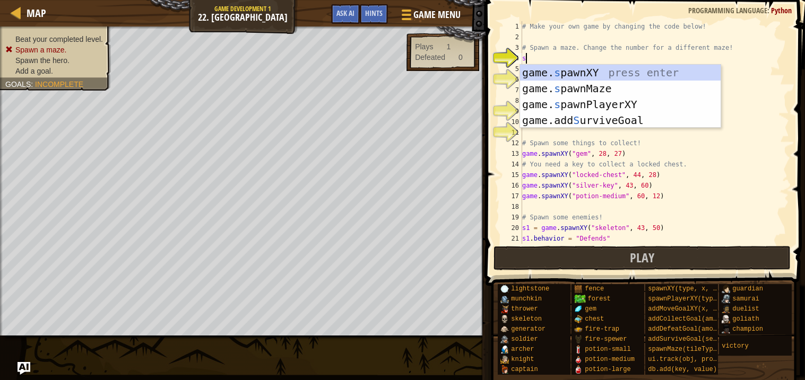
scroll to position [4, 0]
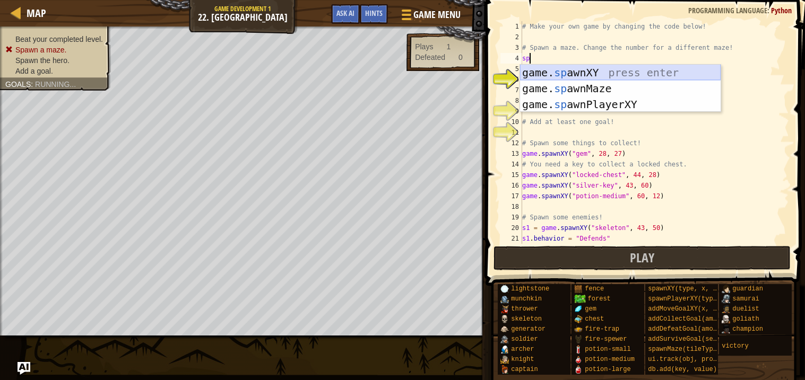
click at [588, 82] on div "game. sp awnXY press enter game. sp awnMaze press enter game. sp awnPlayerXY pr…" at bounding box center [620, 105] width 201 height 80
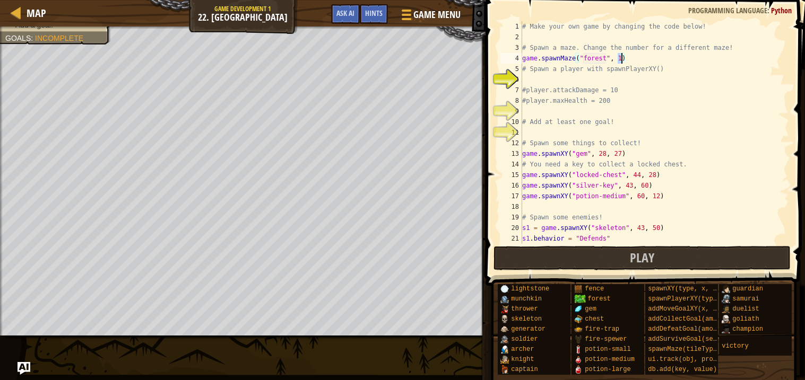
click at [601, 58] on div "# Make your own game by changing the code below! # Spawn a maze. Change the num…" at bounding box center [654, 143] width 269 height 244
click at [622, 59] on div "# Make your own game by changing the code below! # Spawn a maze. Change the num…" at bounding box center [654, 143] width 269 height 244
type textarea "game.spawnMaze("forest", 8)"
click at [577, 82] on div "# Make your own game by changing the code below! # Spawn a maze. Change the num…" at bounding box center [654, 143] width 269 height 244
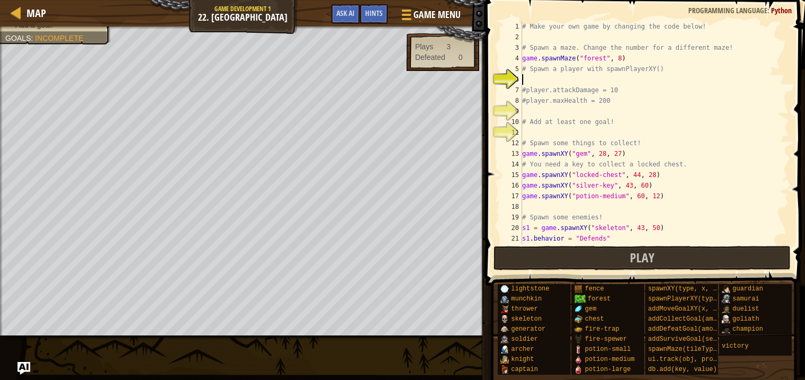
scroll to position [4, 0]
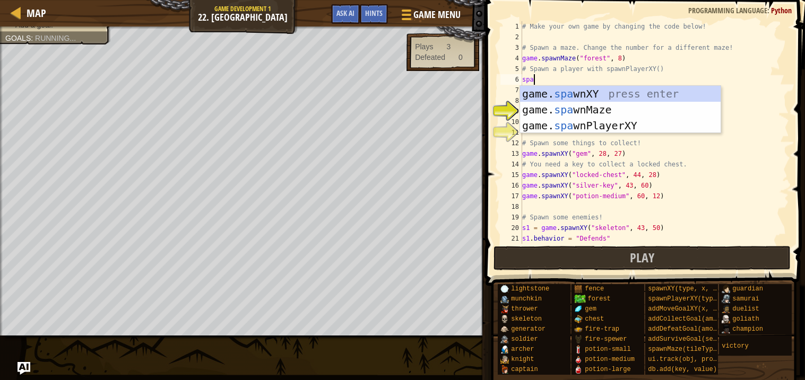
click at [602, 124] on div "game. spa wnXY press enter game. spa wnMaze press enter game. spa wnPlayerXY pr…" at bounding box center [620, 126] width 201 height 80
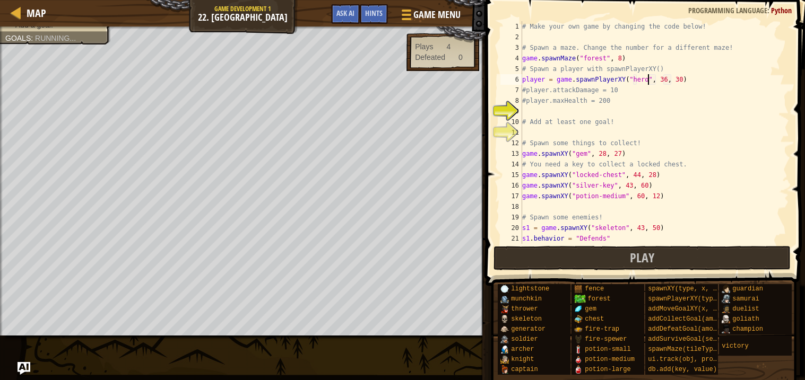
scroll to position [4, 10]
click at [672, 143] on div "# Make your own game by changing the code below! # Spawn a maze. Change the num…" at bounding box center [654, 143] width 269 height 244
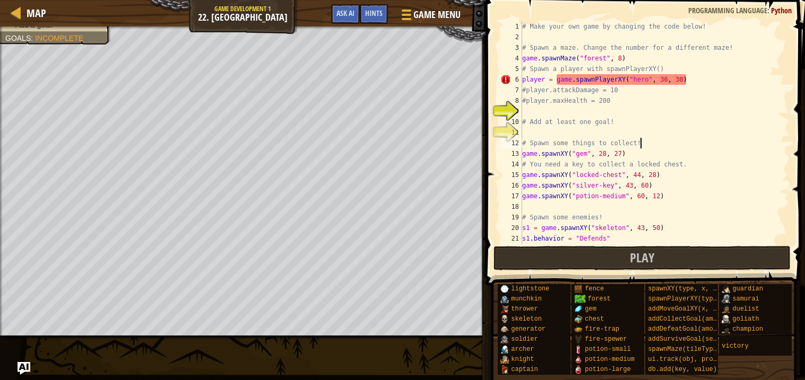
scroll to position [4, 8]
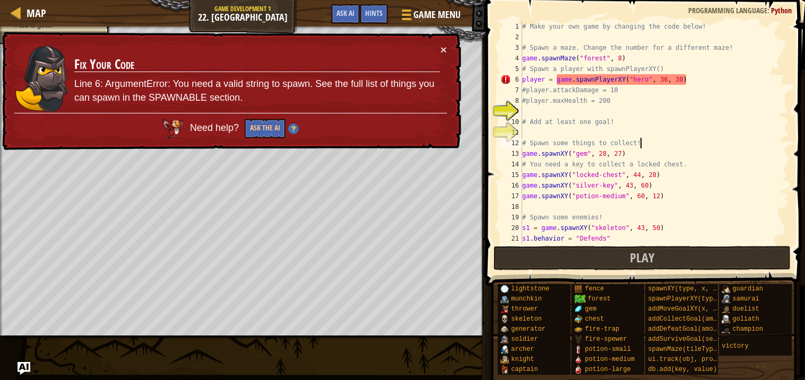
click at [649, 82] on div "# Make your own game by changing the code below! # Spawn a maze. Change the num…" at bounding box center [654, 143] width 269 height 244
click at [642, 82] on div "# Make your own game by changing the code below! # Spawn a maze. Change the num…" at bounding box center [654, 143] width 269 height 244
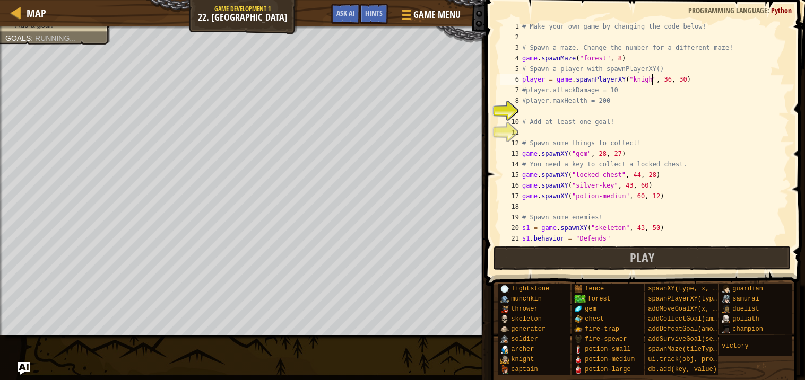
scroll to position [4, 10]
type textarea "player = game.spawnPlayerXY("knight", 36, 30)"
click at [578, 111] on div "# Make your own game by changing the code below! # Spawn a maze. Change the num…" at bounding box center [654, 143] width 269 height 244
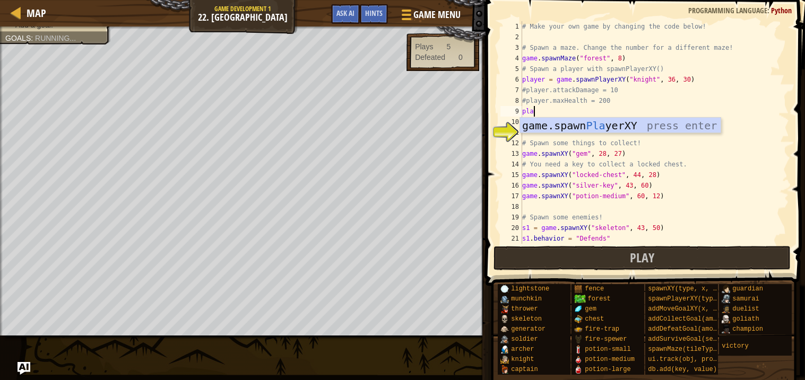
scroll to position [4, 1]
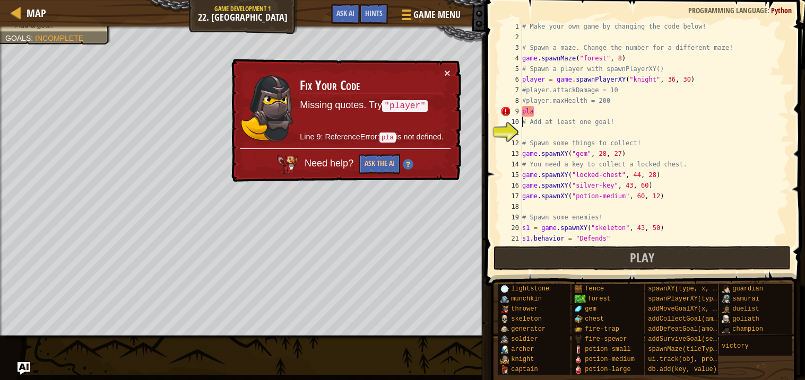
click at [592, 115] on div "# Make your own game by changing the code below! # Spawn a maze. Change the num…" at bounding box center [654, 143] width 269 height 244
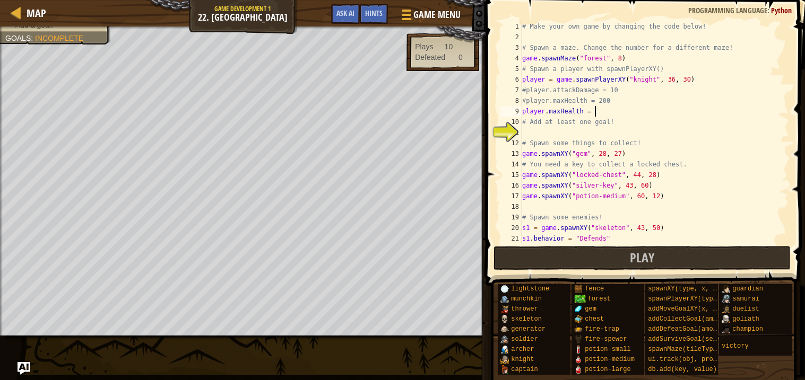
scroll to position [4, 4]
type textarea "player.maxHealth = 200"
click at [578, 133] on div "# Make your own game by changing the code below! # Spawn a maze. Change the num…" at bounding box center [654, 143] width 269 height 244
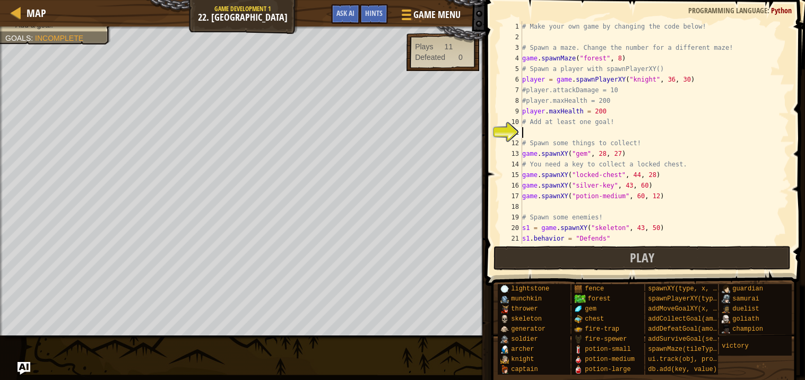
type textarea "g"
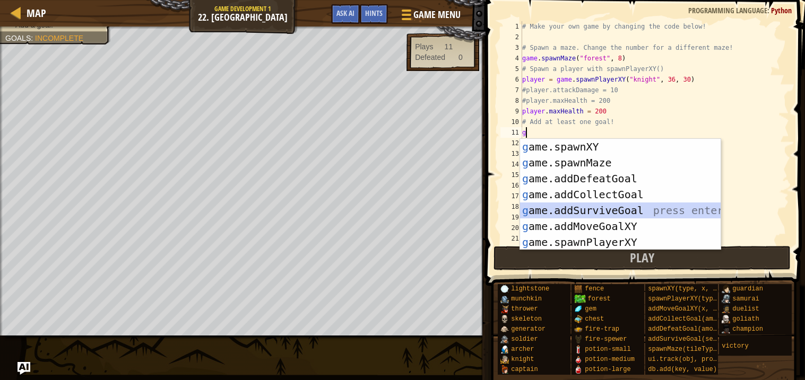
click at [644, 207] on div "g ame.spawnXY press enter g ame.spawnMaze press enter g ame.addDefeatGoal press…" at bounding box center [620, 210] width 201 height 143
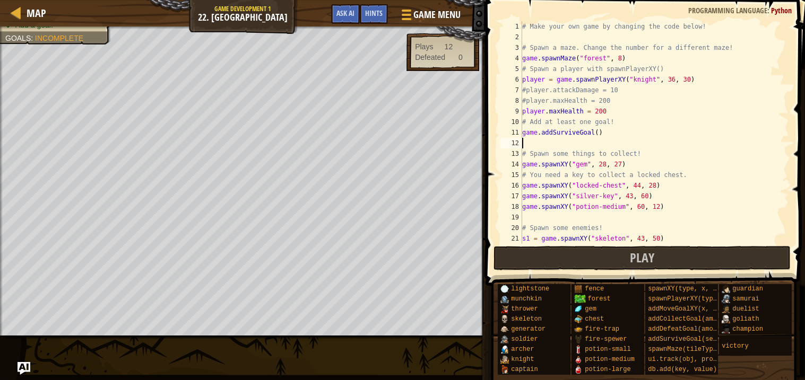
click at [599, 134] on div "# Make your own game by changing the code below! # Spawn a maze. Change the num…" at bounding box center [654, 143] width 269 height 244
click at [586, 177] on div "# Make your own game by changing the code below! # Spawn a maze. Change the num…" at bounding box center [654, 143] width 269 height 244
click at [606, 134] on div "# Make your own game by changing the code below! # Spawn a maze. Change the num…" at bounding box center [654, 143] width 269 height 244
type textarea "game.addSurviveGoal(7)"
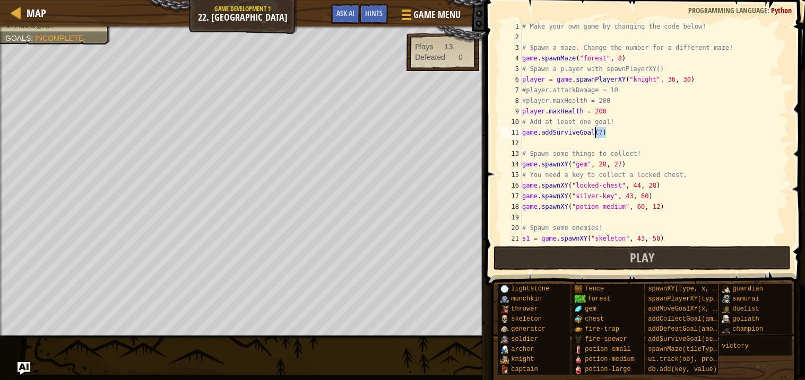
drag, startPoint x: 605, startPoint y: 134, endPoint x: 595, endPoint y: 137, distance: 11.2
click at [595, 137] on div "# Make your own game by changing the code below! # Spawn a maze. Change the num…" at bounding box center [654, 143] width 269 height 244
click at [595, 138] on div "# Make your own game by changing the code below! # Spawn a maze. Change the num…" at bounding box center [654, 143] width 269 height 244
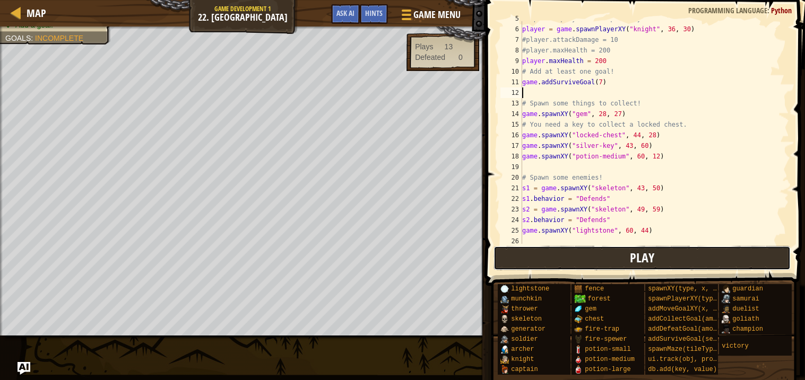
click at [551, 261] on button "Play" at bounding box center [642, 258] width 298 height 24
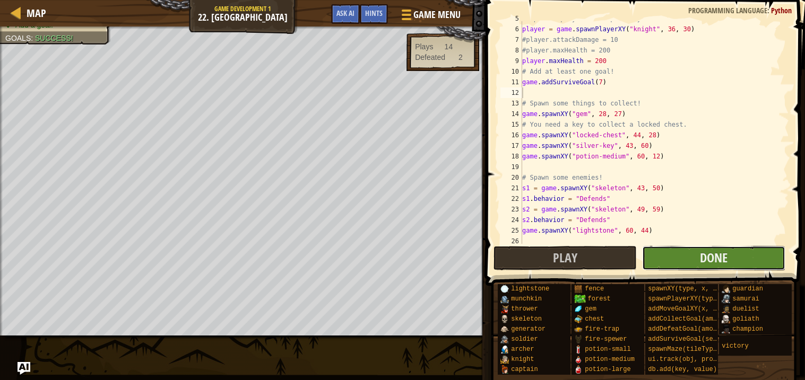
click at [693, 254] on button "Done" at bounding box center [713, 258] width 143 height 24
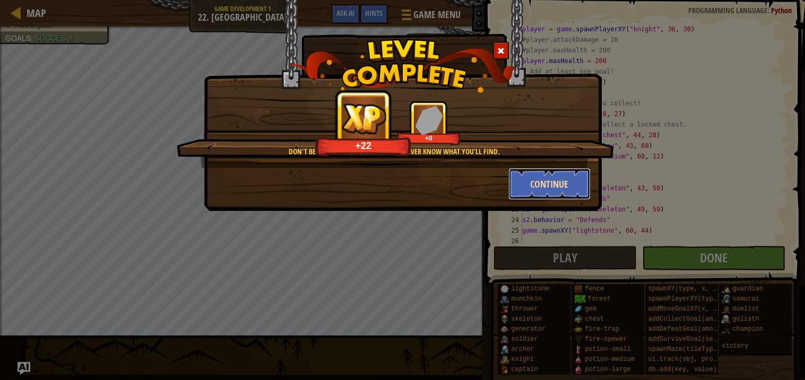
click at [525, 180] on button "Continue" at bounding box center [549, 184] width 82 height 32
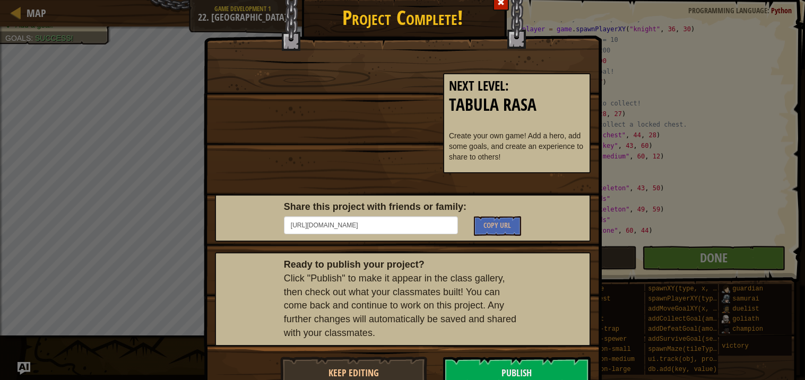
scroll to position [34, 0]
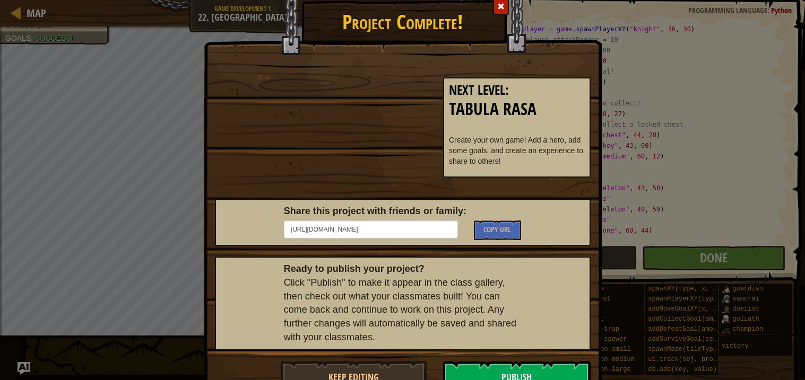
click at [476, 353] on div "Next Level : Tabula Rasa Create your own game! Add a hero, add some goals, and …" at bounding box center [403, 230] width 376 height 326
click at [482, 367] on button "Publish" at bounding box center [516, 377] width 147 height 32
